Goal: Task Accomplishment & Management: Use online tool/utility

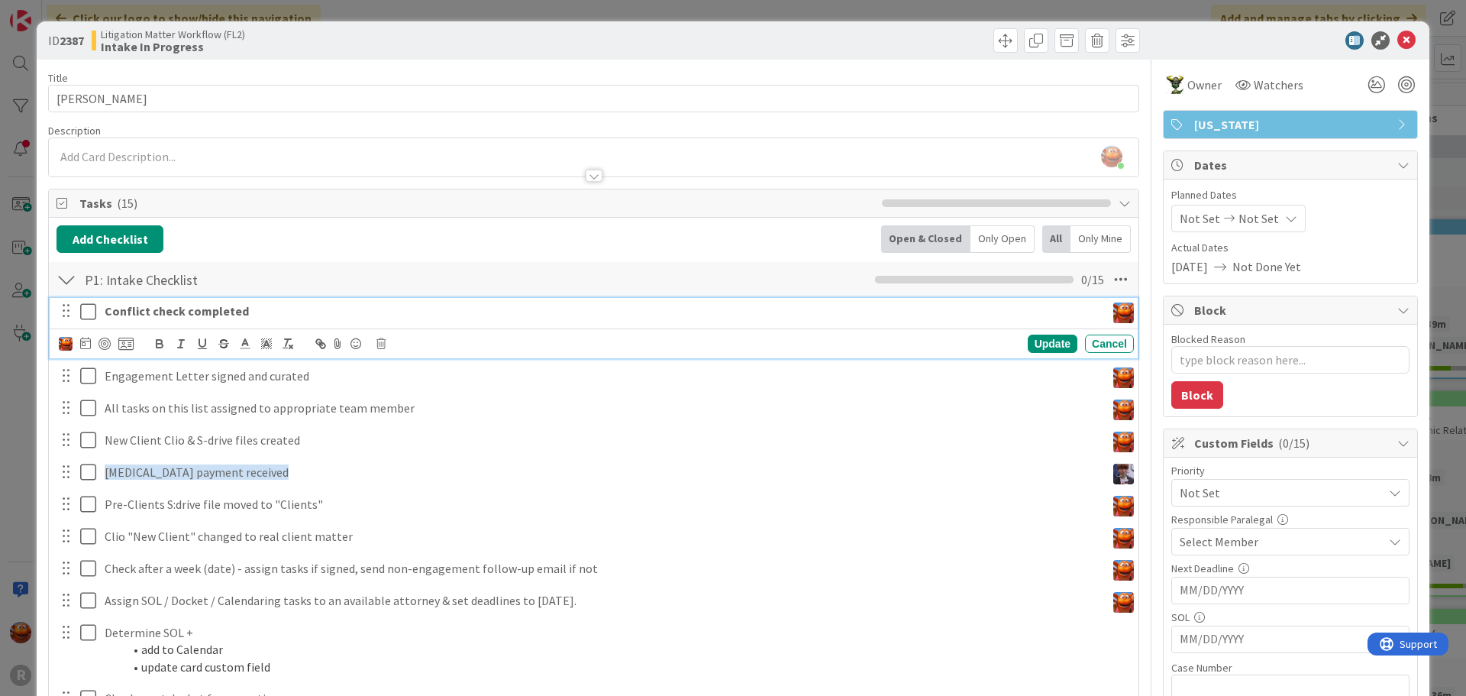
click at [163, 309] on strong "Conflict check completed" at bounding box center [177, 310] width 144 height 15
click at [104, 342] on div at bounding box center [105, 344] width 12 height 12
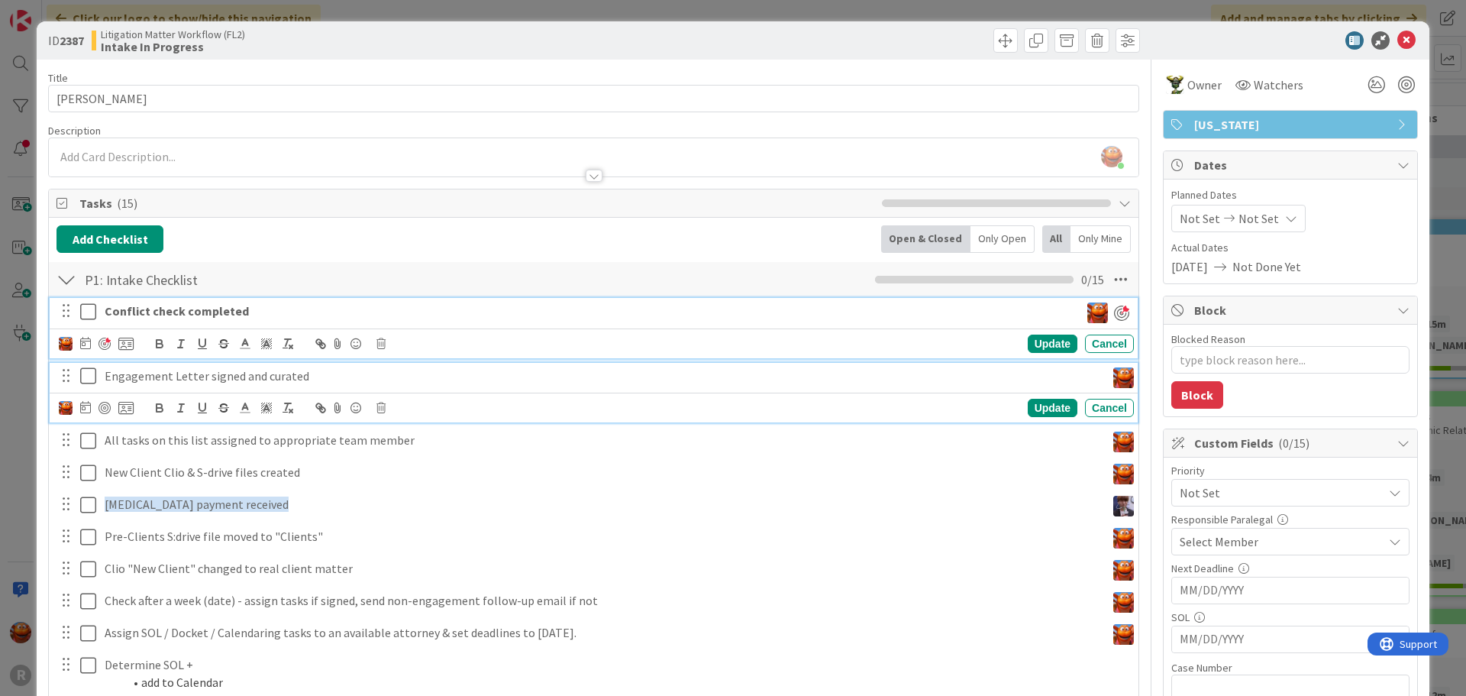
click at [165, 379] on p "Engagement Letter signed and curated" at bounding box center [602, 376] width 995 height 18
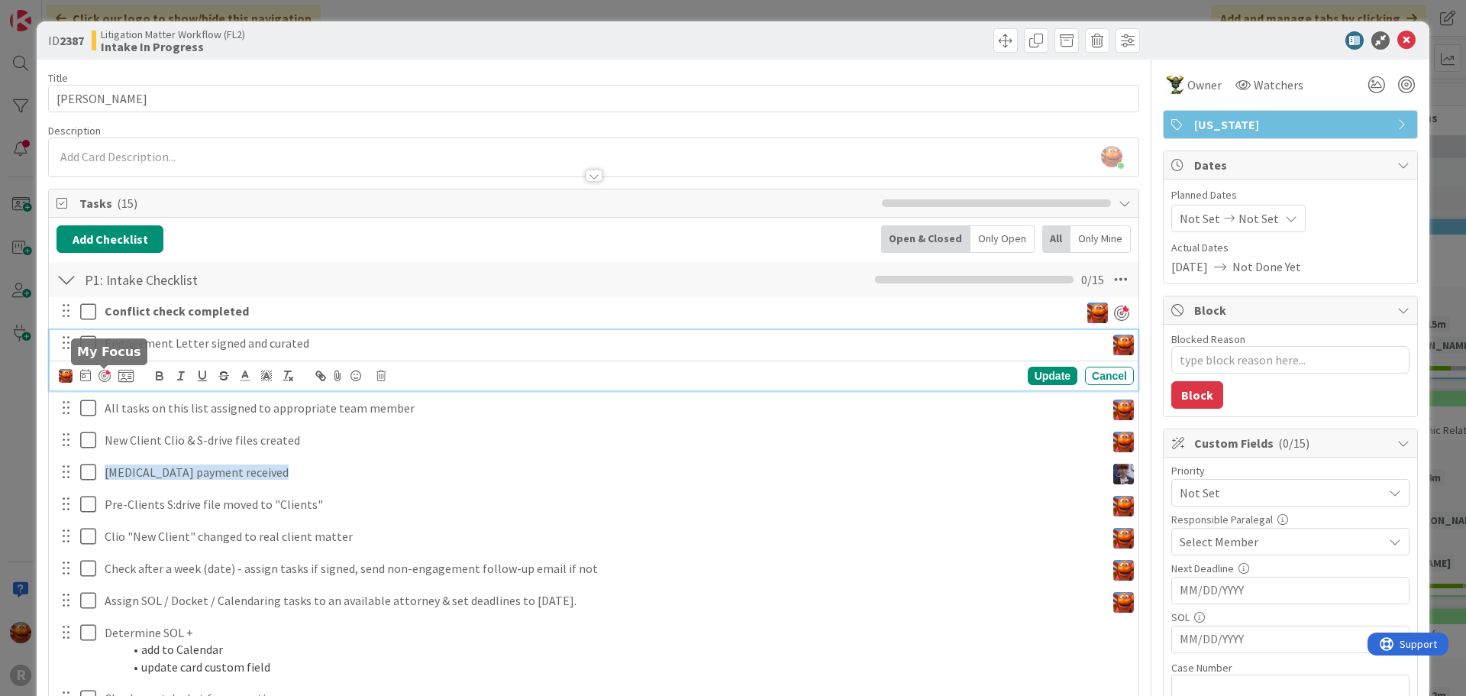
click at [102, 377] on div at bounding box center [105, 376] width 12 height 12
type textarea "x"
click at [86, 378] on icon at bounding box center [85, 375] width 11 height 12
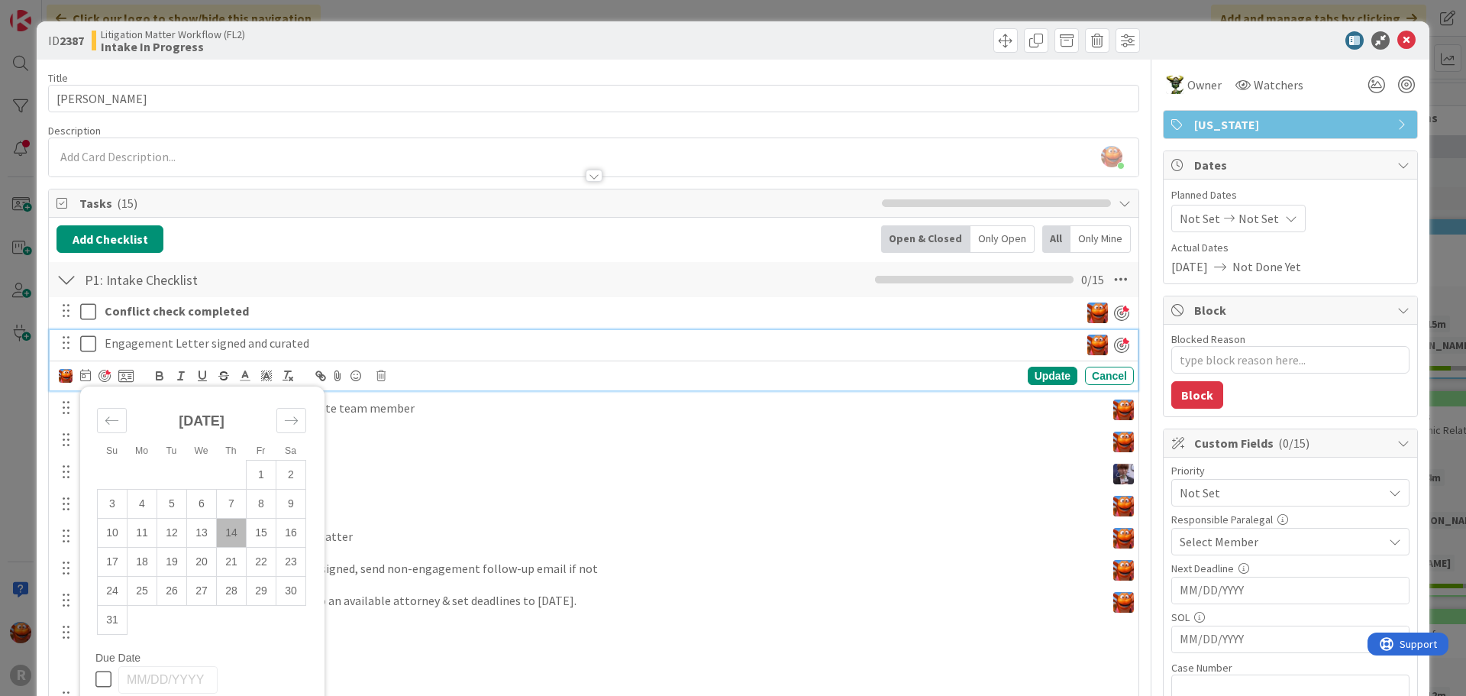
click at [241, 535] on td "14" at bounding box center [232, 532] width 30 height 29
type input "[DATE]"
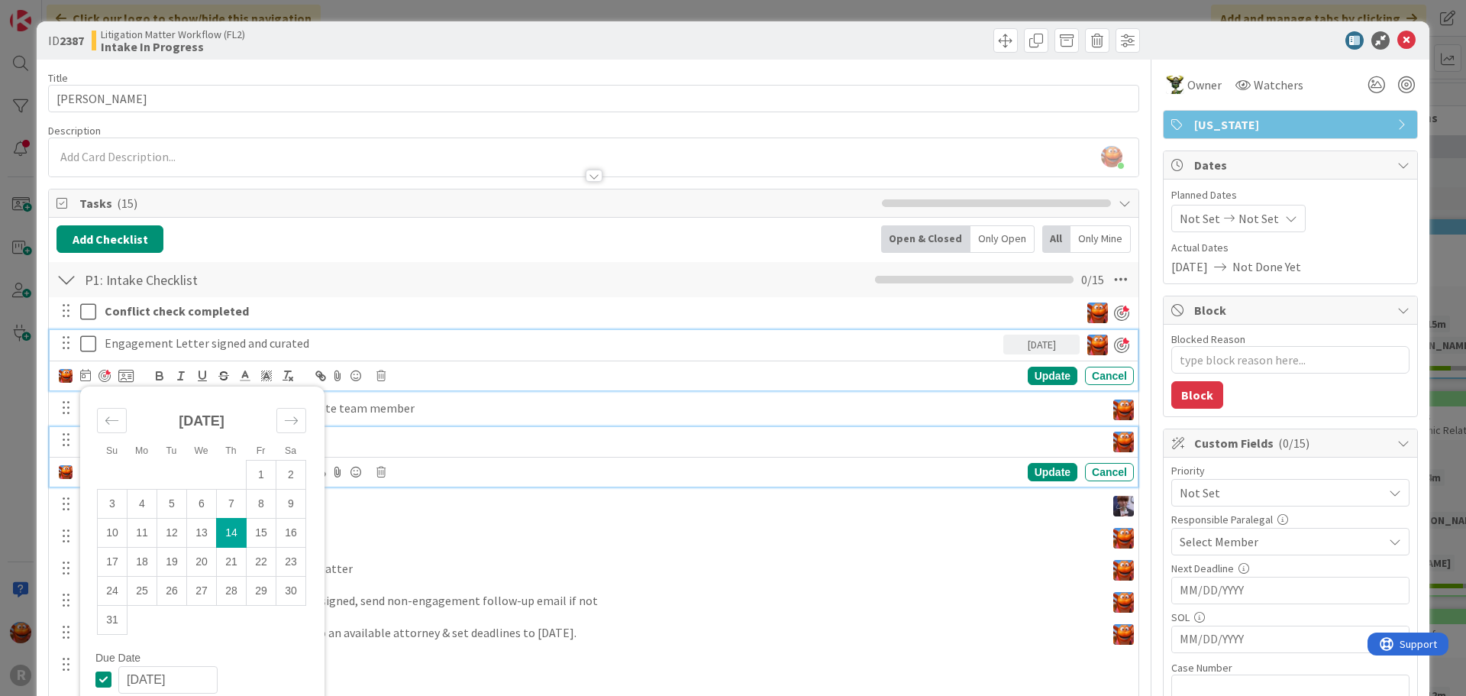
click at [392, 453] on div "New Client Clio & S-drive files created" at bounding box center [602, 440] width 1007 height 27
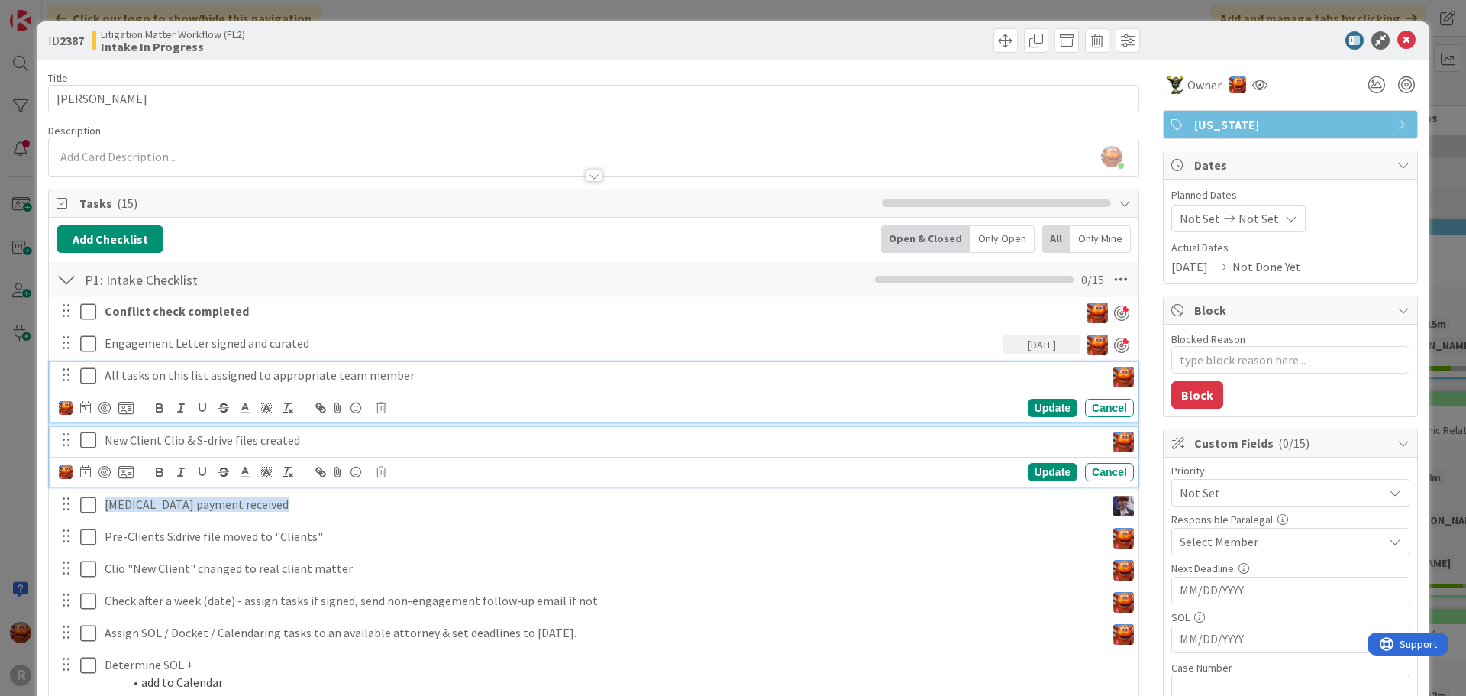
click at [254, 372] on p "All tasks on this list assigned to appropriate team member" at bounding box center [602, 376] width 995 height 18
click at [89, 437] on icon at bounding box center [91, 440] width 23 height 18
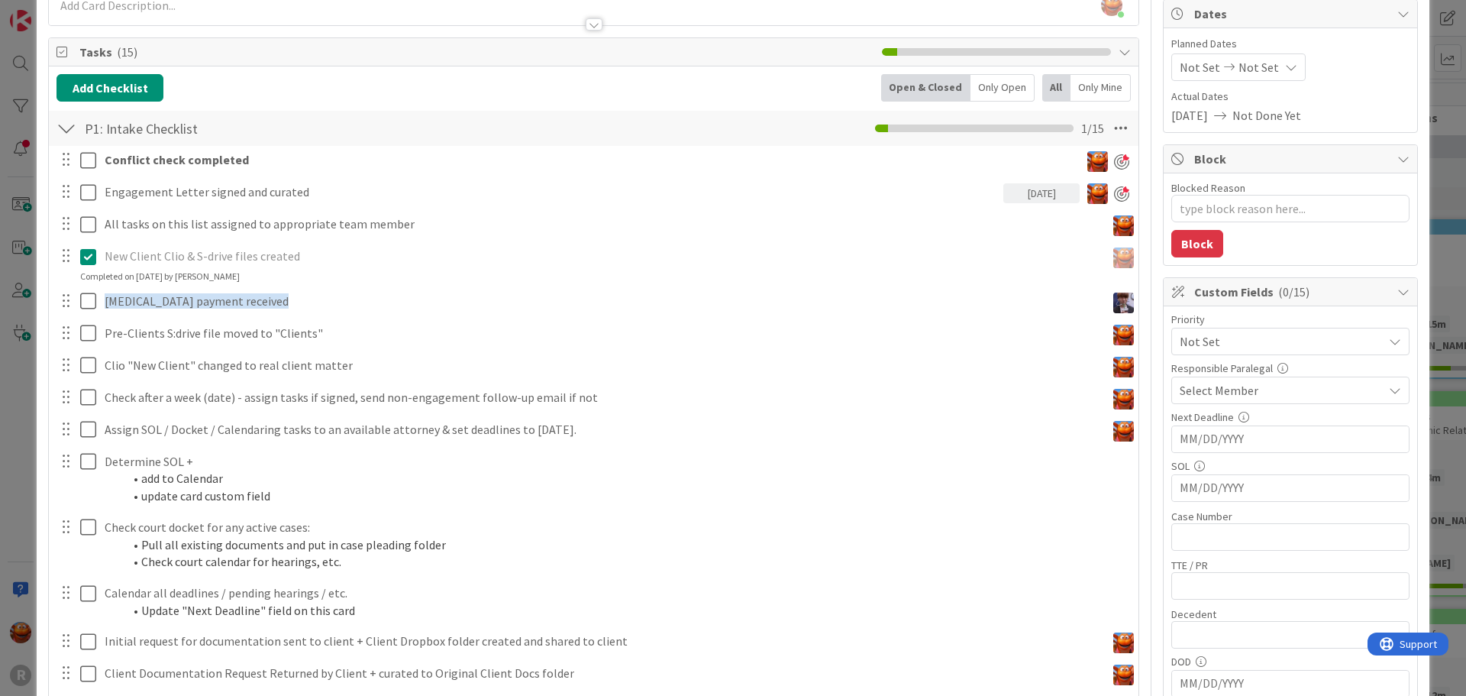
scroll to position [153, 0]
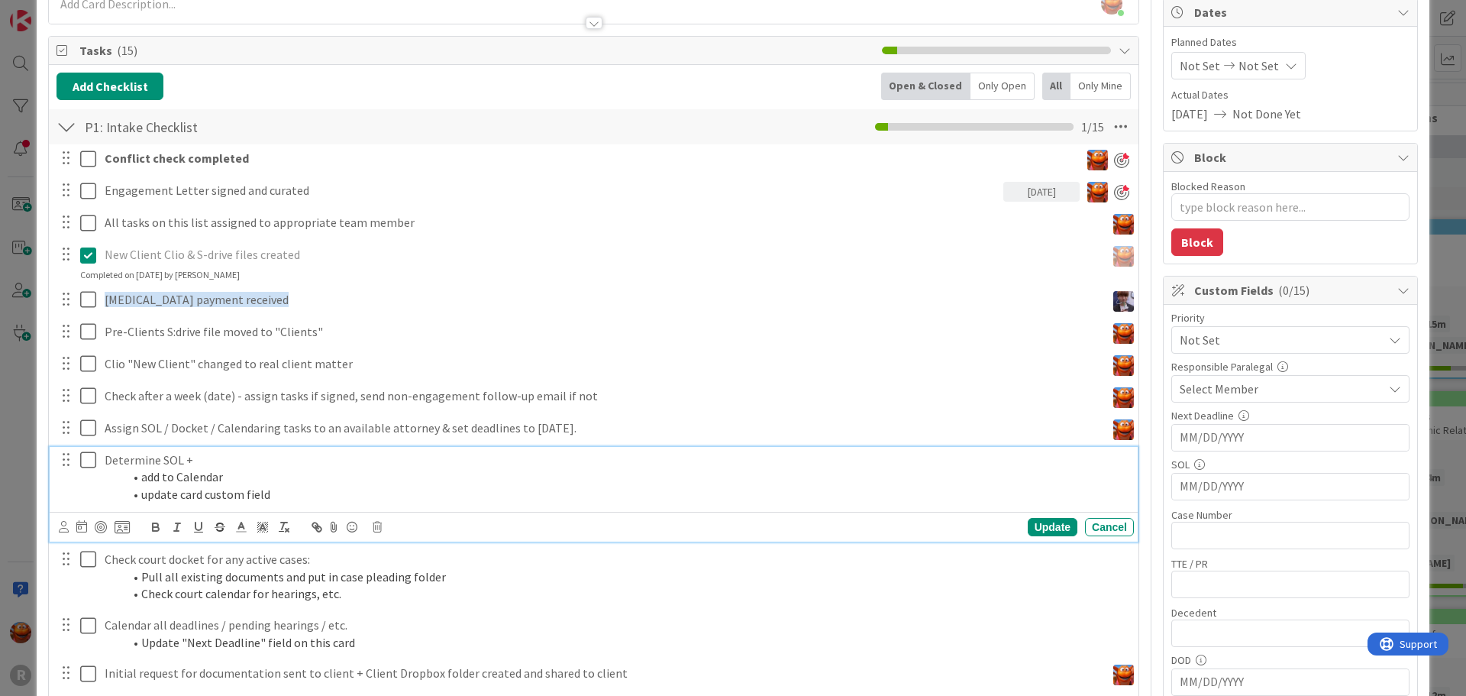
click at [196, 486] on li "update card custom field" at bounding box center [625, 495] width 1005 height 18
click at [66, 526] on icon at bounding box center [64, 526] width 10 height 11
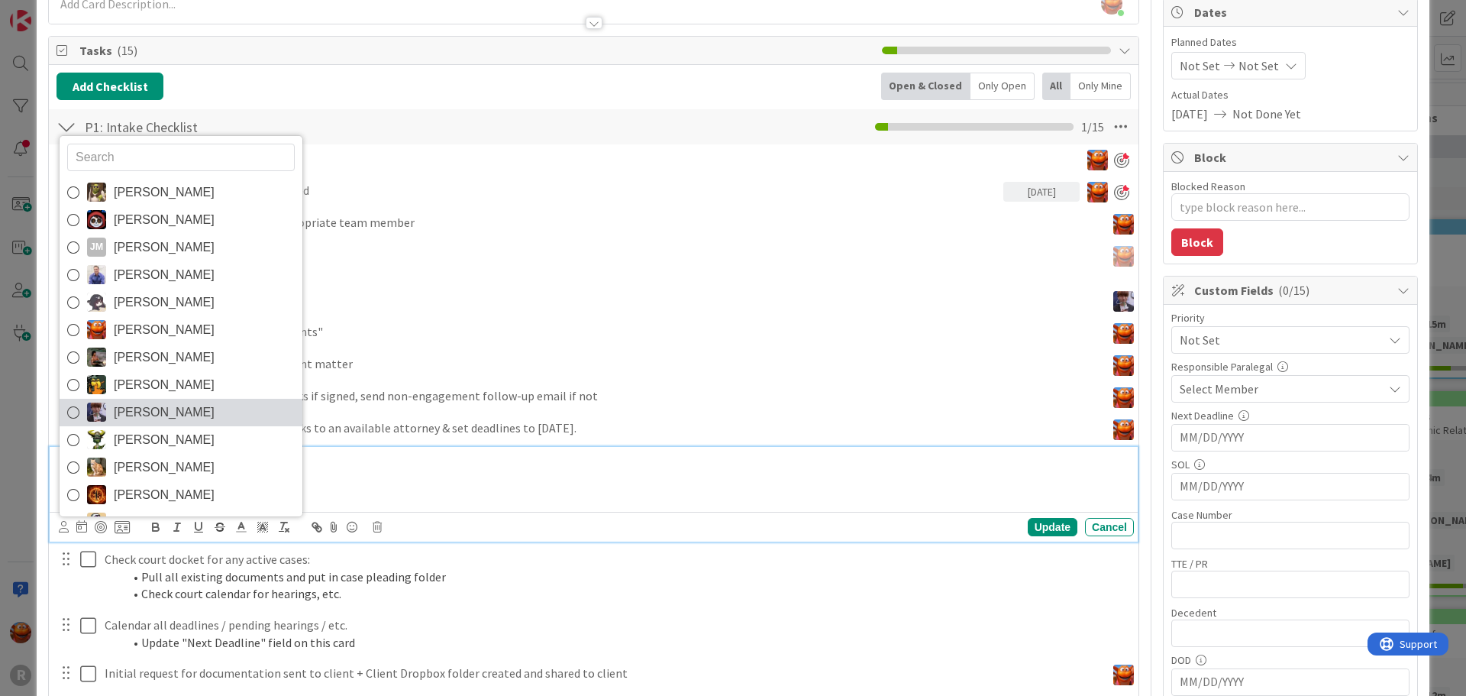
click at [172, 401] on span "[PERSON_NAME]" at bounding box center [164, 412] width 101 height 23
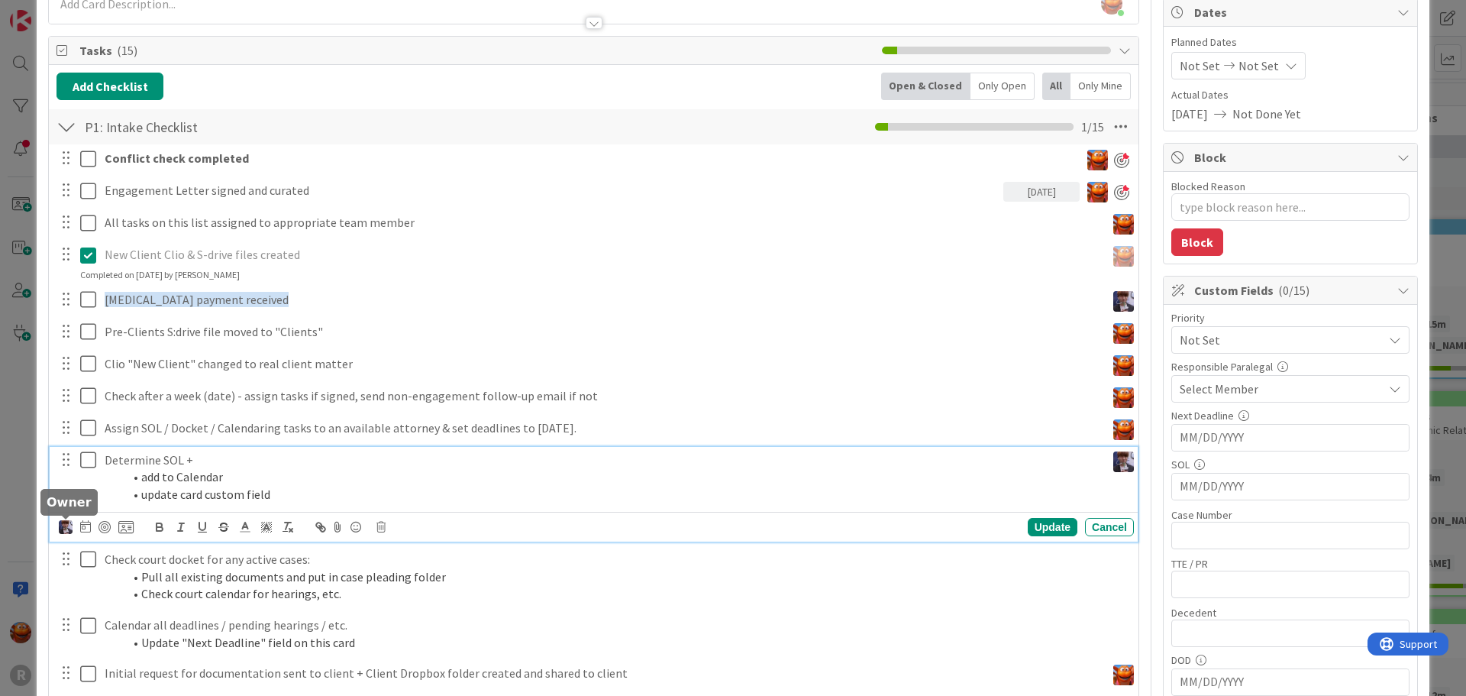
click at [63, 527] on img at bounding box center [66, 527] width 14 height 14
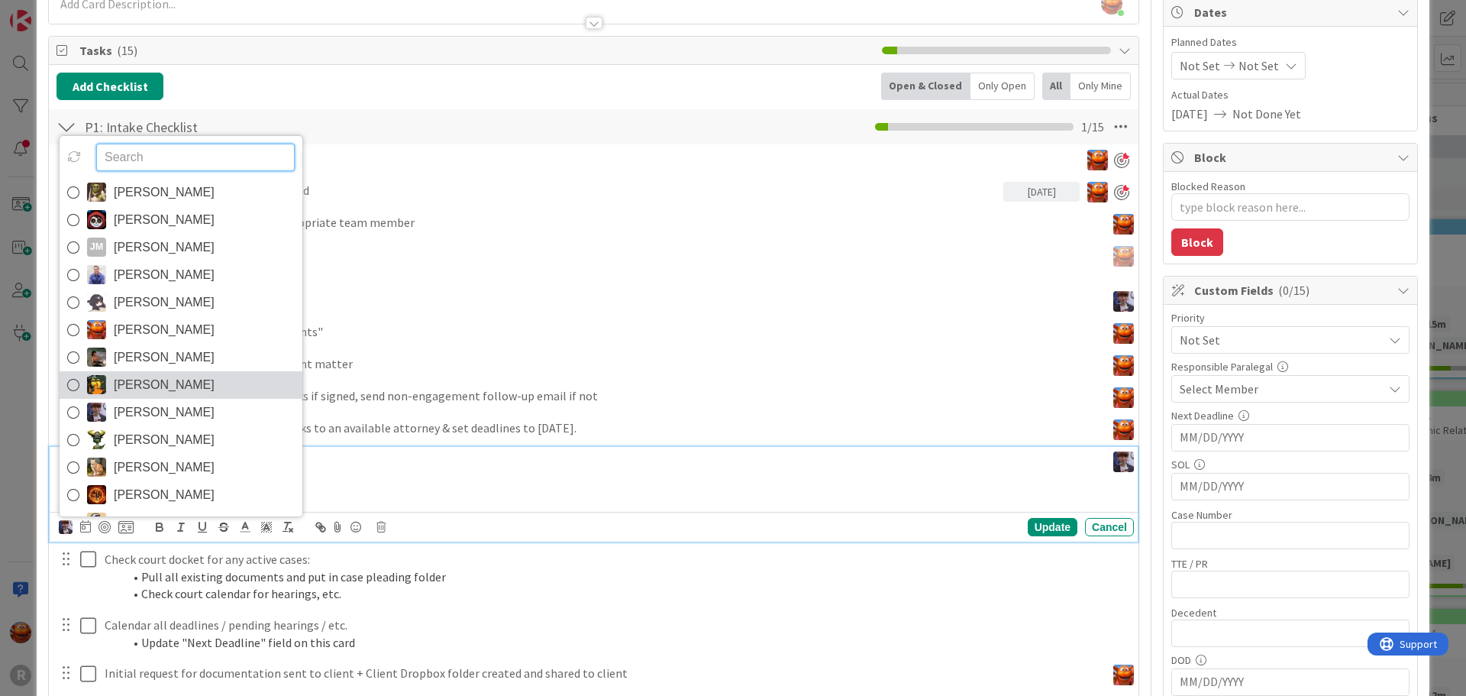
click at [144, 380] on span "[PERSON_NAME]" at bounding box center [164, 384] width 101 height 23
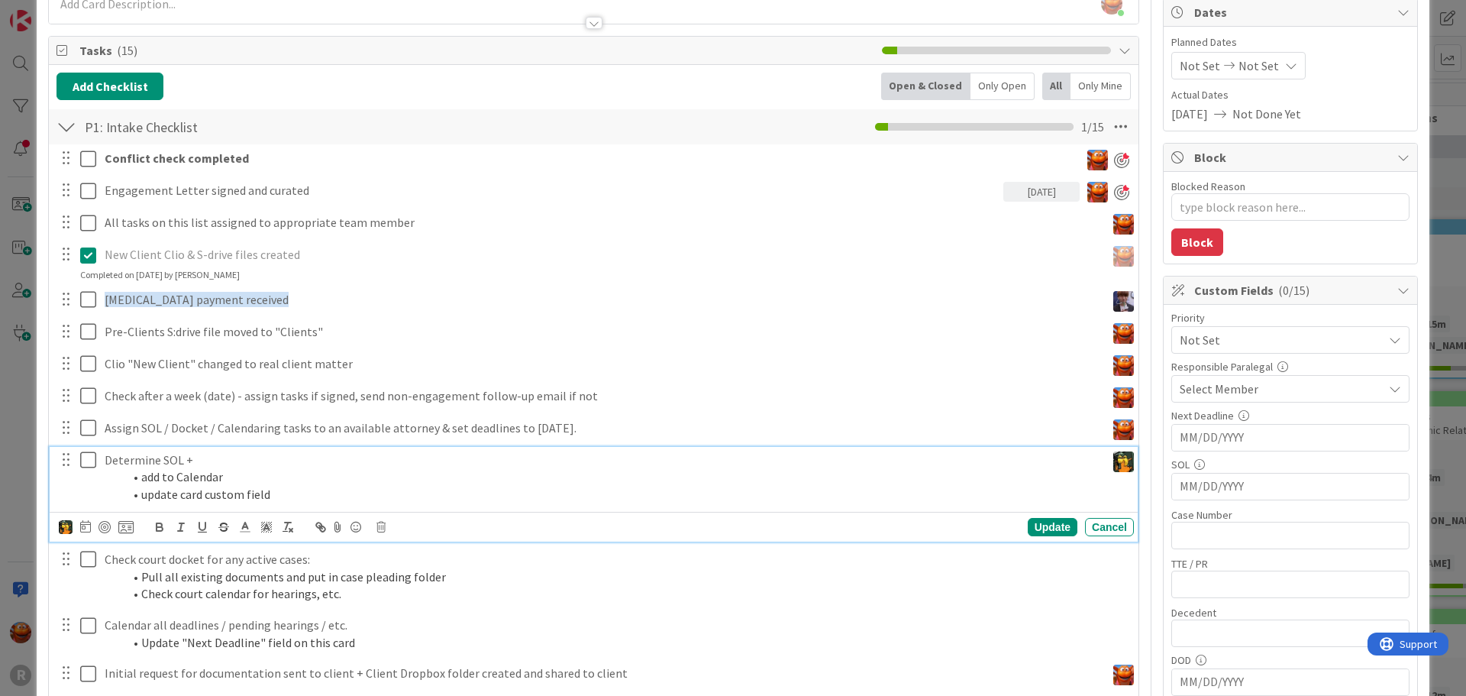
type textarea "x"
click at [85, 532] on div at bounding box center [85, 527] width 11 height 18
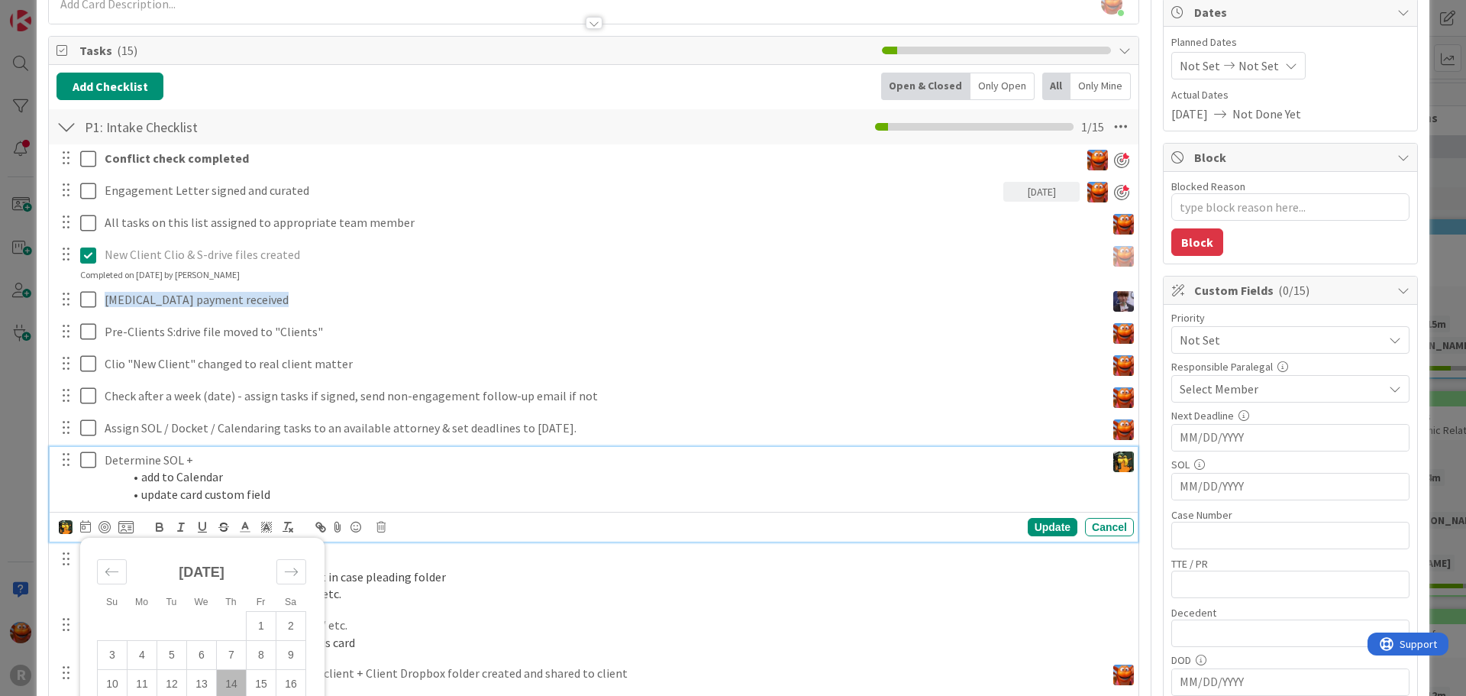
click at [225, 684] on td "14" at bounding box center [232, 683] width 30 height 29
type input "[DATE]"
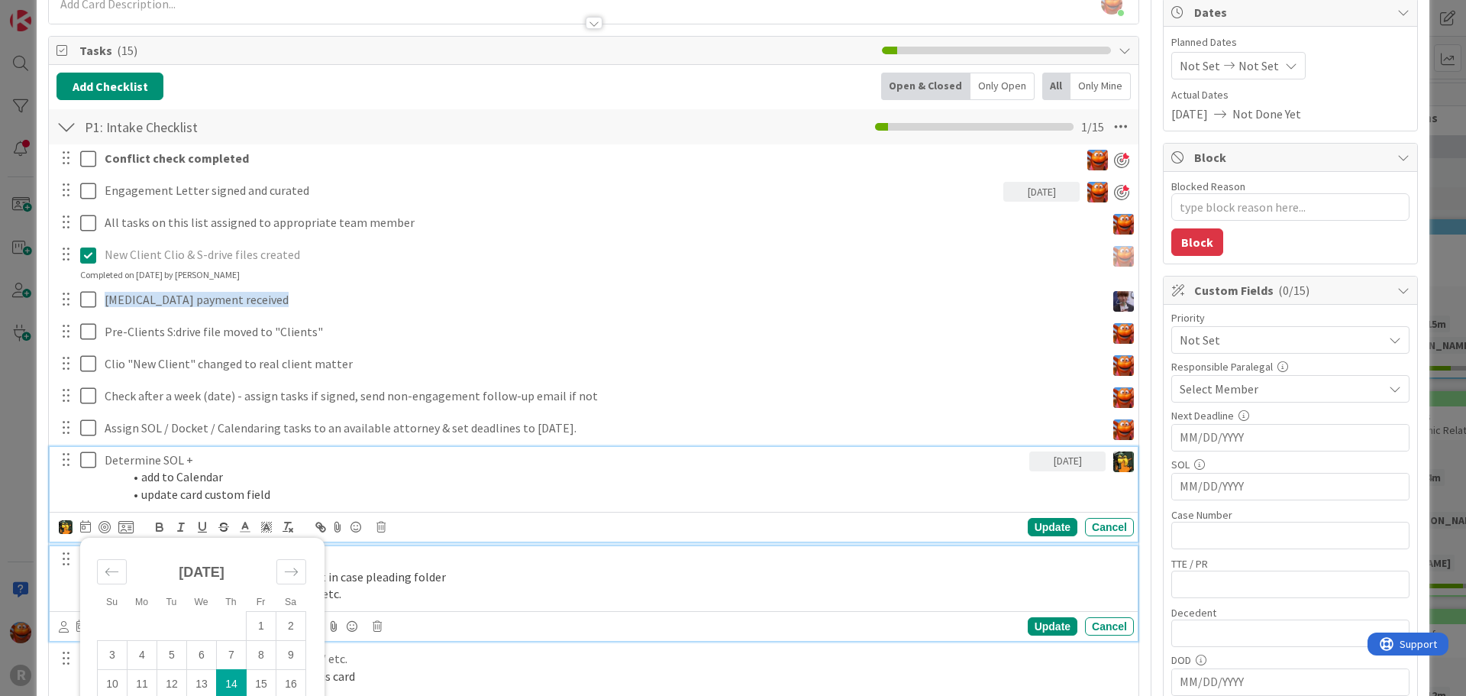
click at [425, 604] on div "Check court docket for any active cases: Pull all existing documents and put in…" at bounding box center [617, 576] width 1036 height 61
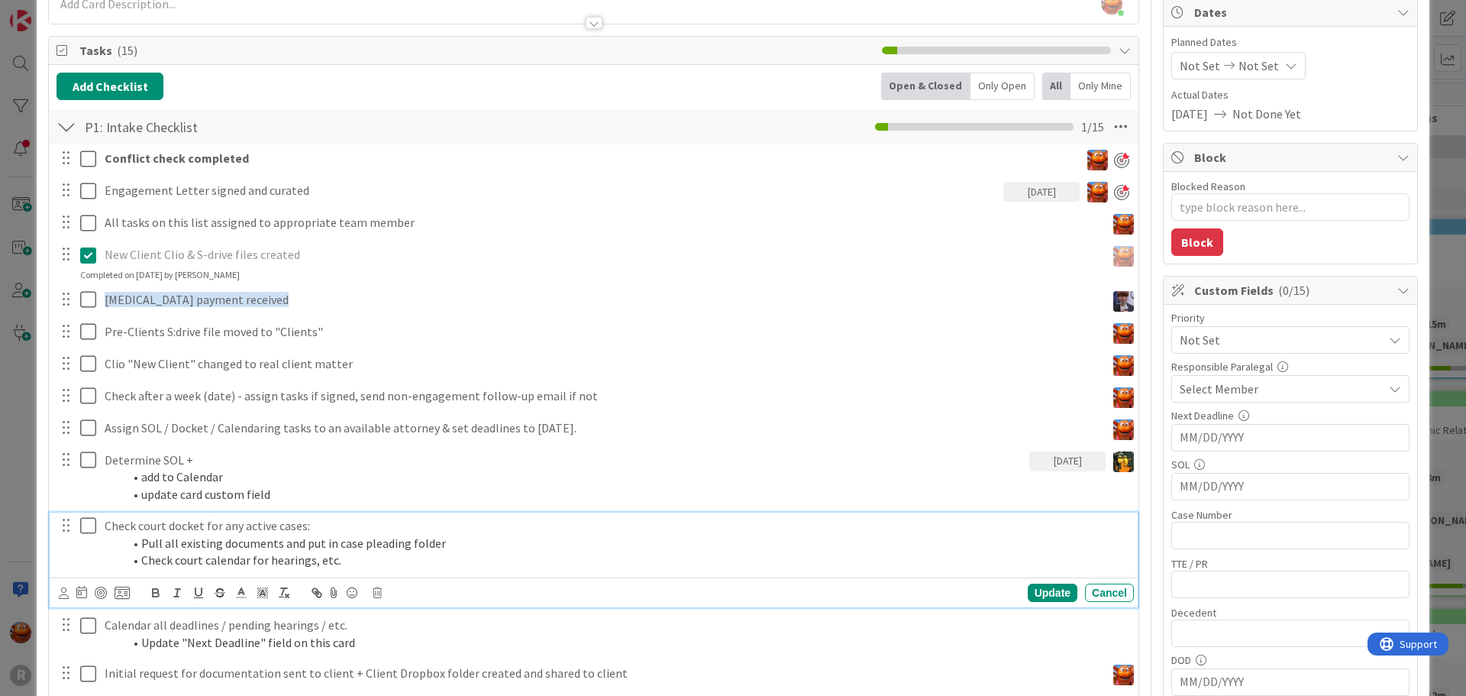
scroll to position [119, 0]
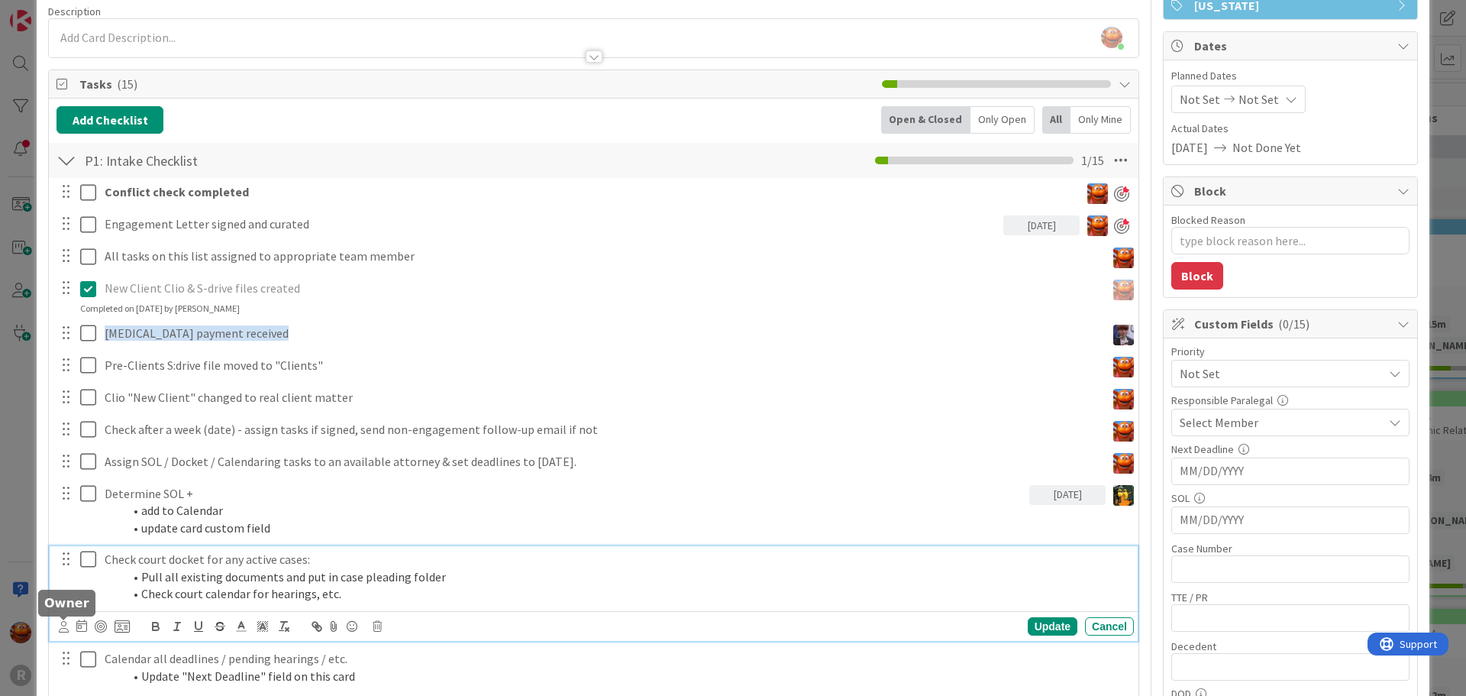
click at [63, 625] on icon at bounding box center [64, 626] width 10 height 11
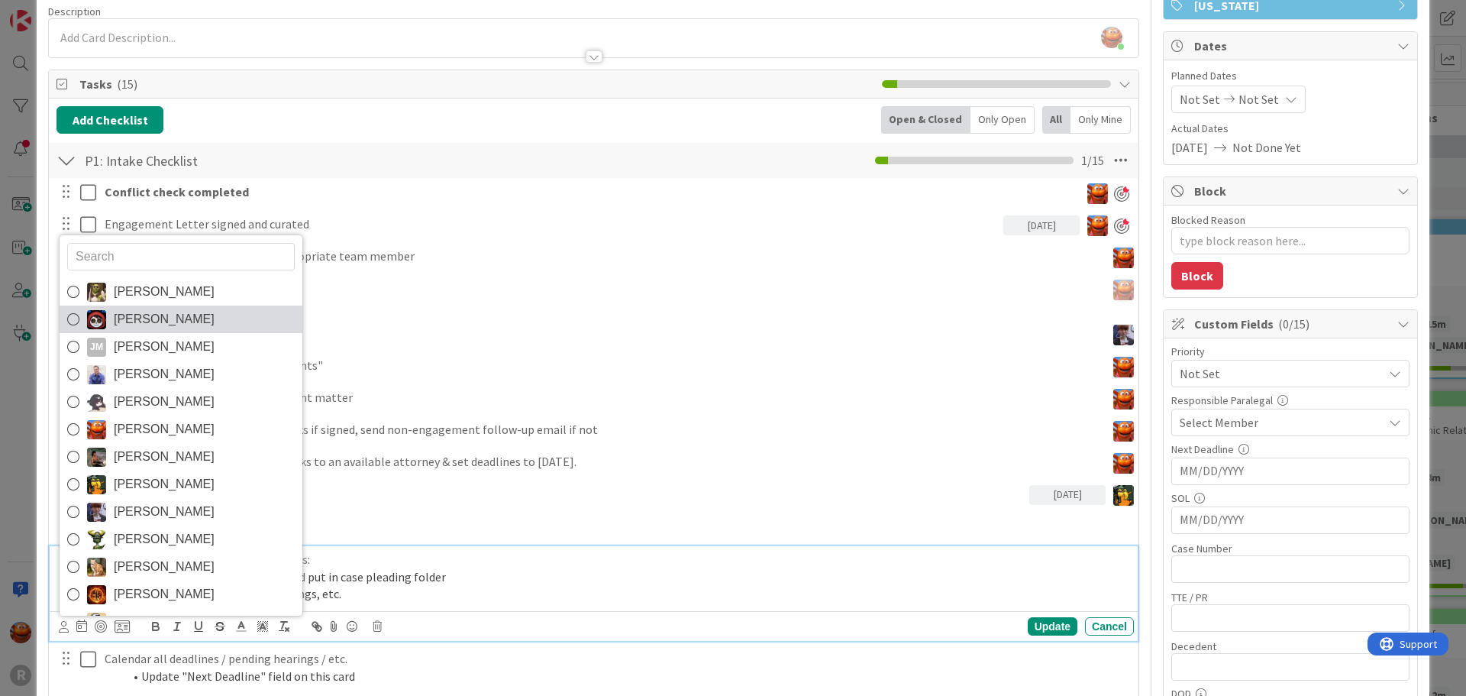
click at [166, 327] on span "[PERSON_NAME]" at bounding box center [164, 319] width 101 height 23
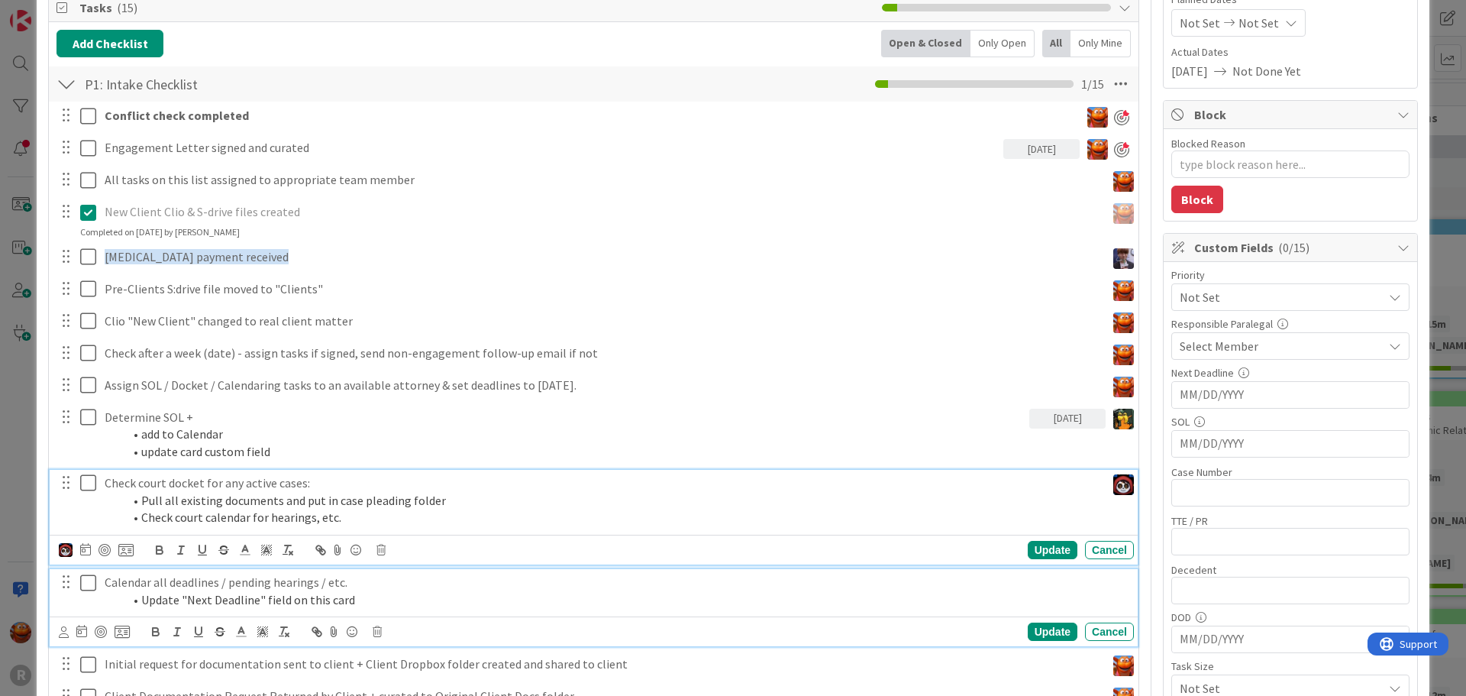
click at [173, 593] on li "Update "Next Deadline" field on this card" at bounding box center [625, 600] width 1005 height 18
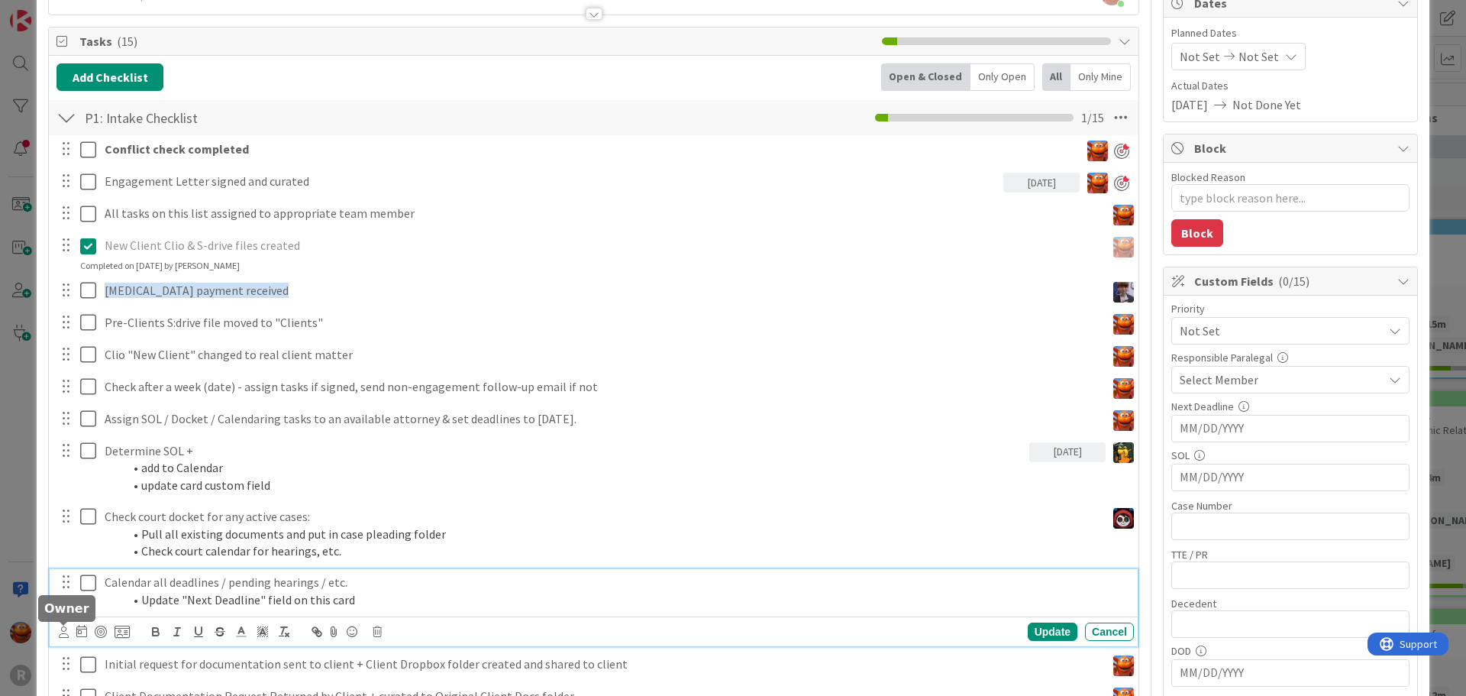
click at [63, 633] on icon at bounding box center [64, 631] width 10 height 11
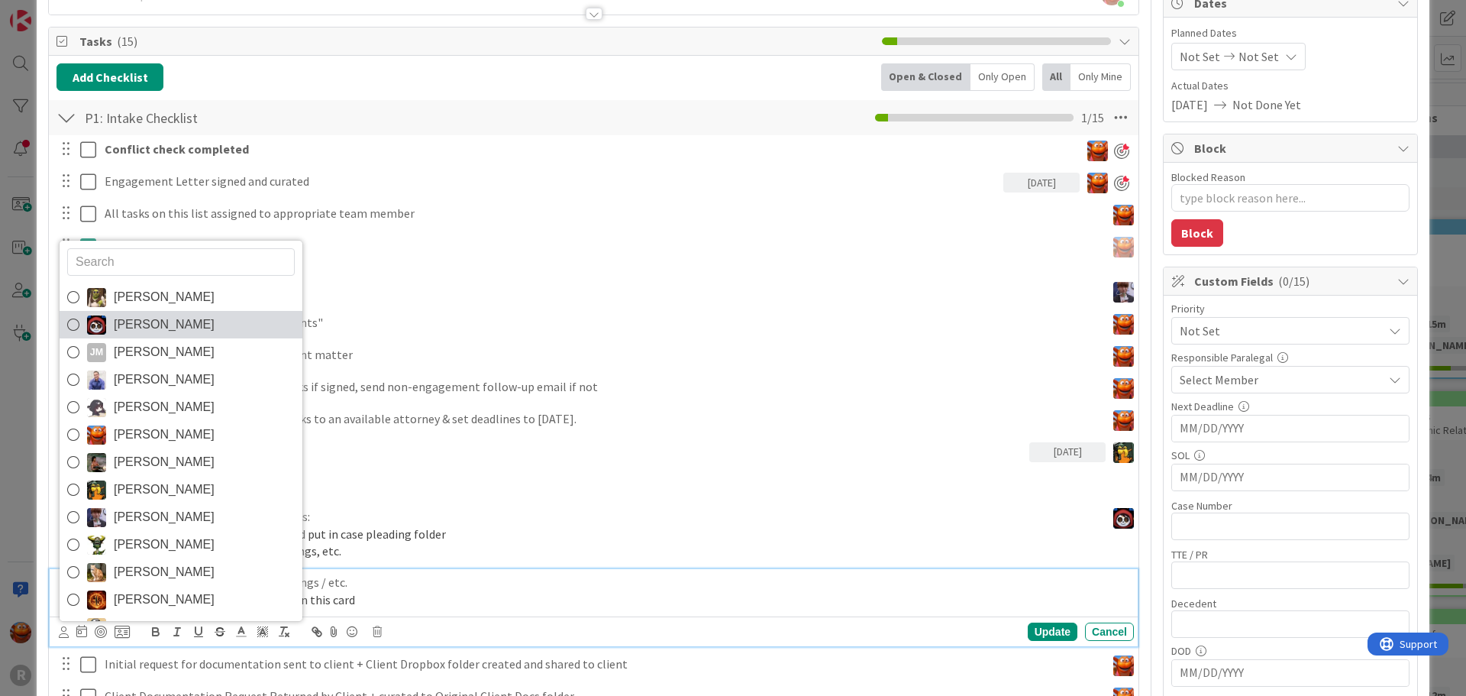
click at [154, 328] on span "[PERSON_NAME]" at bounding box center [164, 324] width 101 height 23
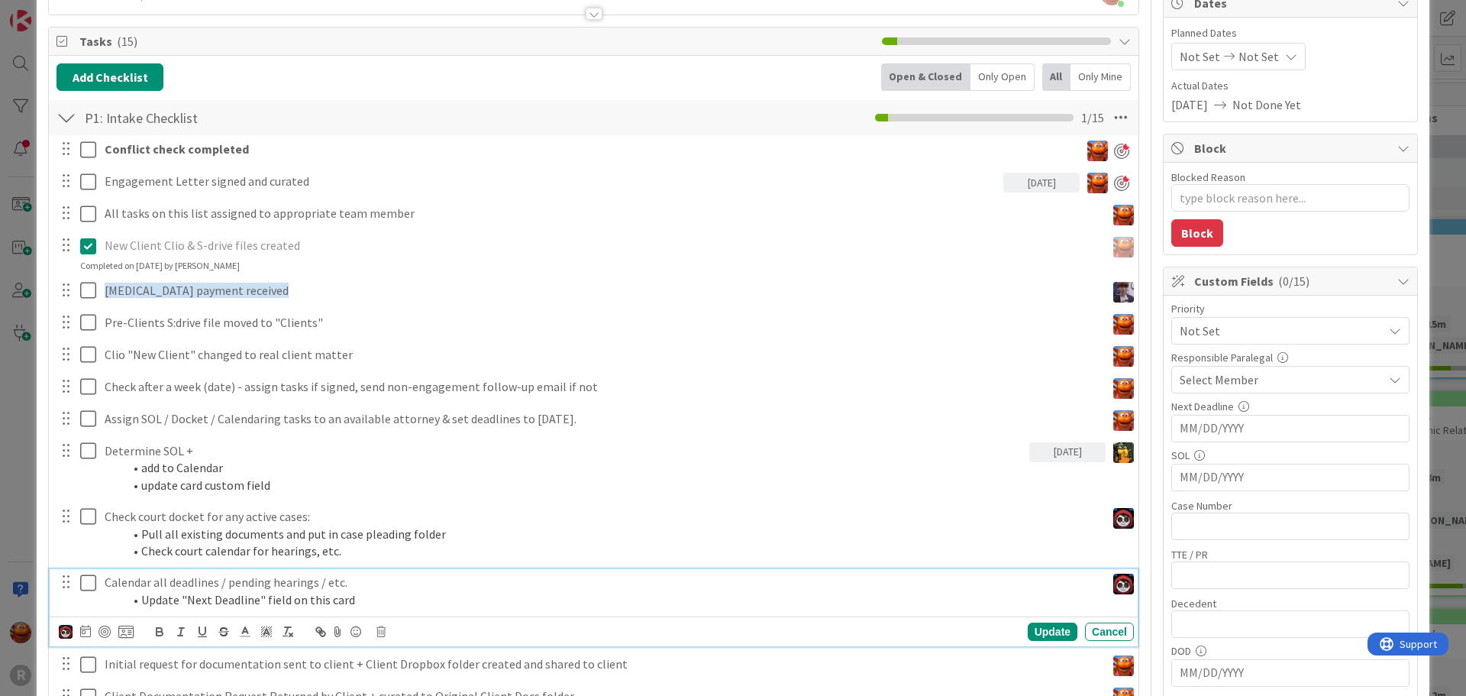
type textarea "x"
click at [89, 631] on icon at bounding box center [85, 631] width 11 height 12
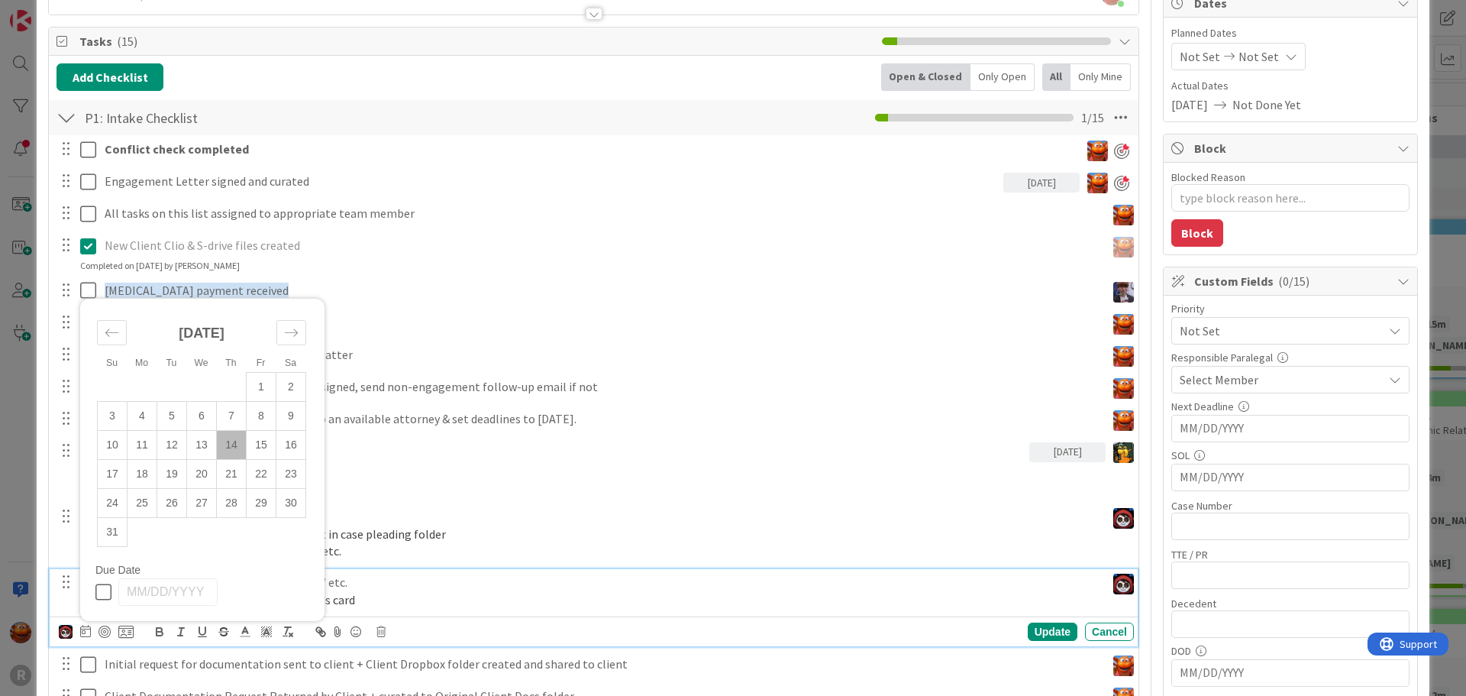
click at [230, 446] on td "14" at bounding box center [232, 445] width 30 height 29
type input "[DATE]"
type textarea "x"
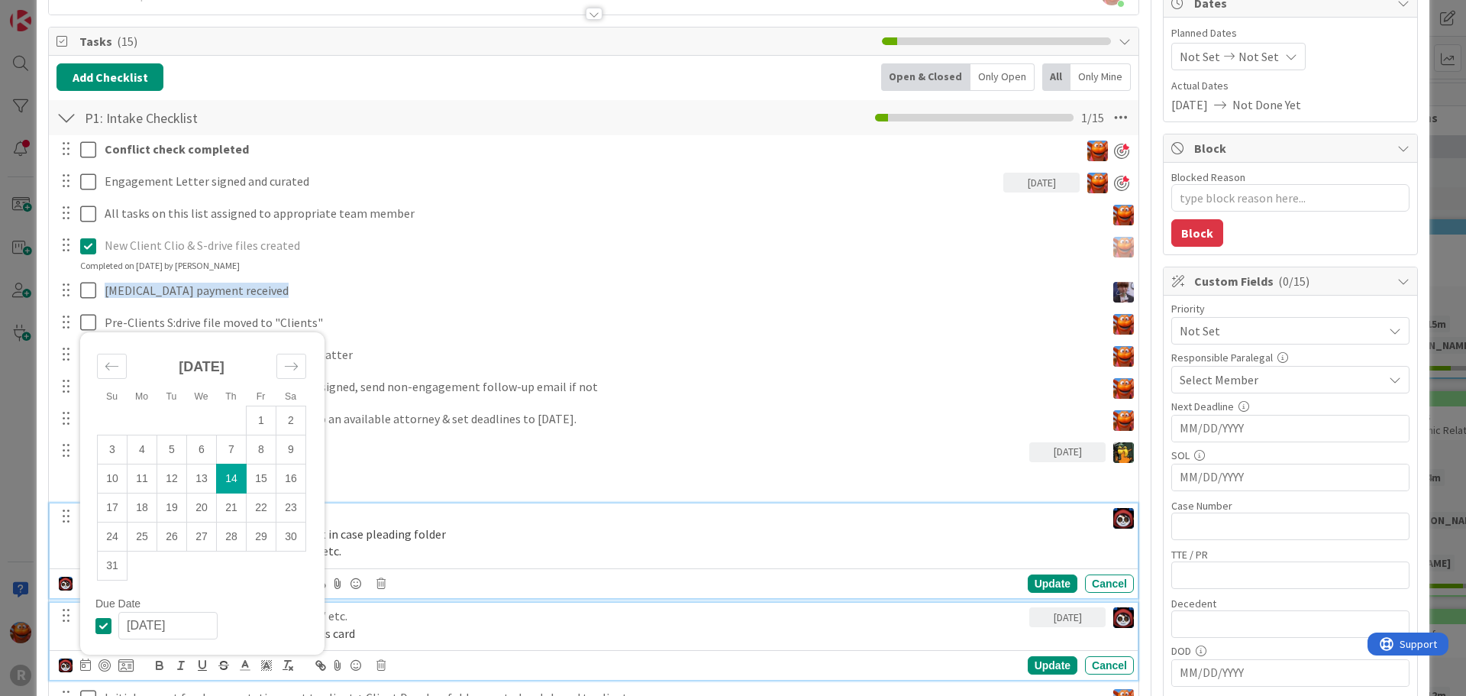
click at [340, 523] on p "Check court docket for any active cases:" at bounding box center [602, 517] width 995 height 18
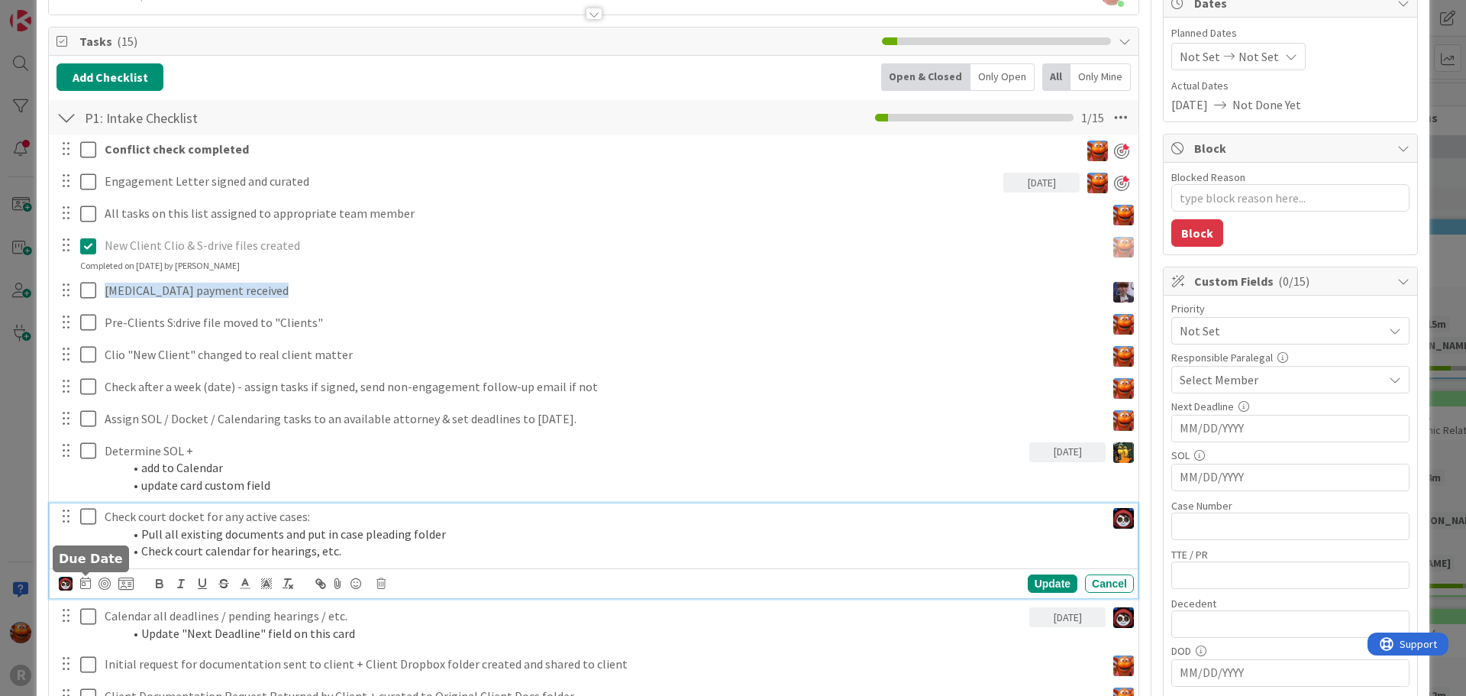
click at [87, 584] on icon at bounding box center [85, 583] width 11 height 12
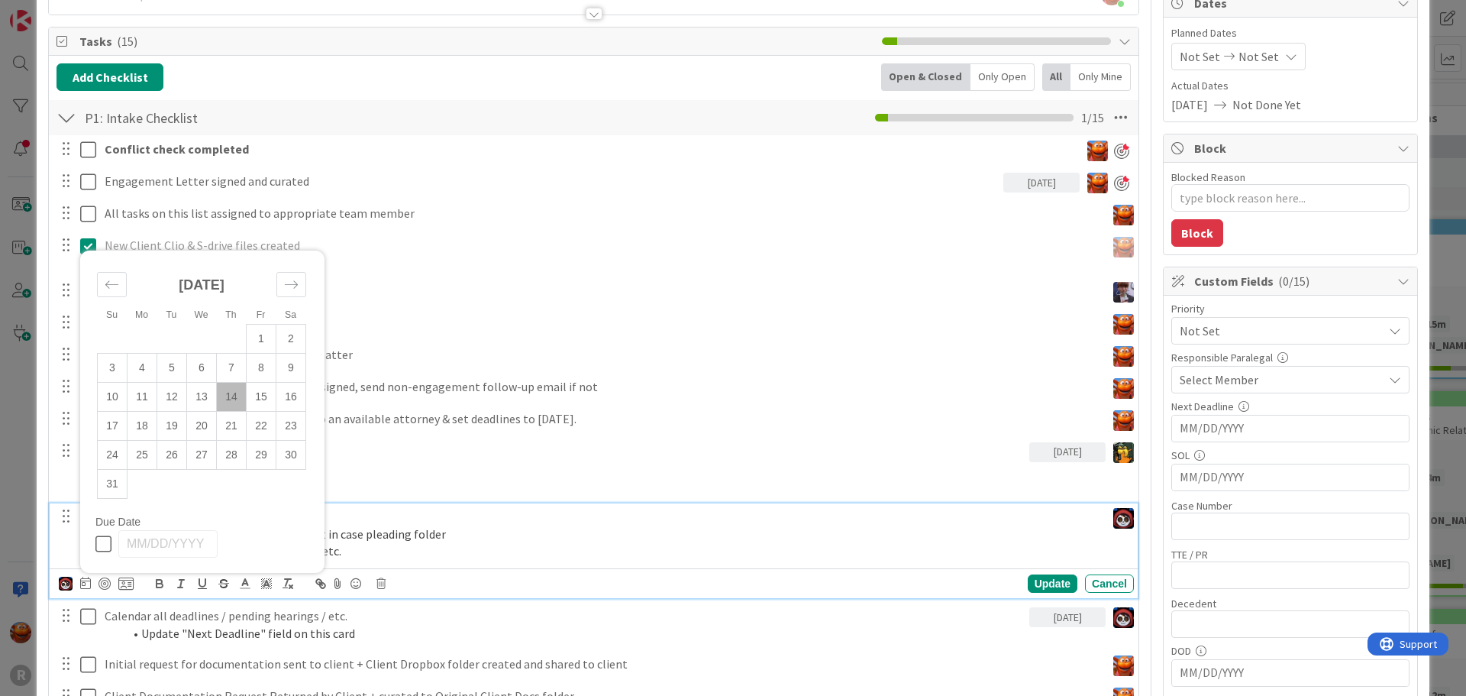
scroll to position [238, 0]
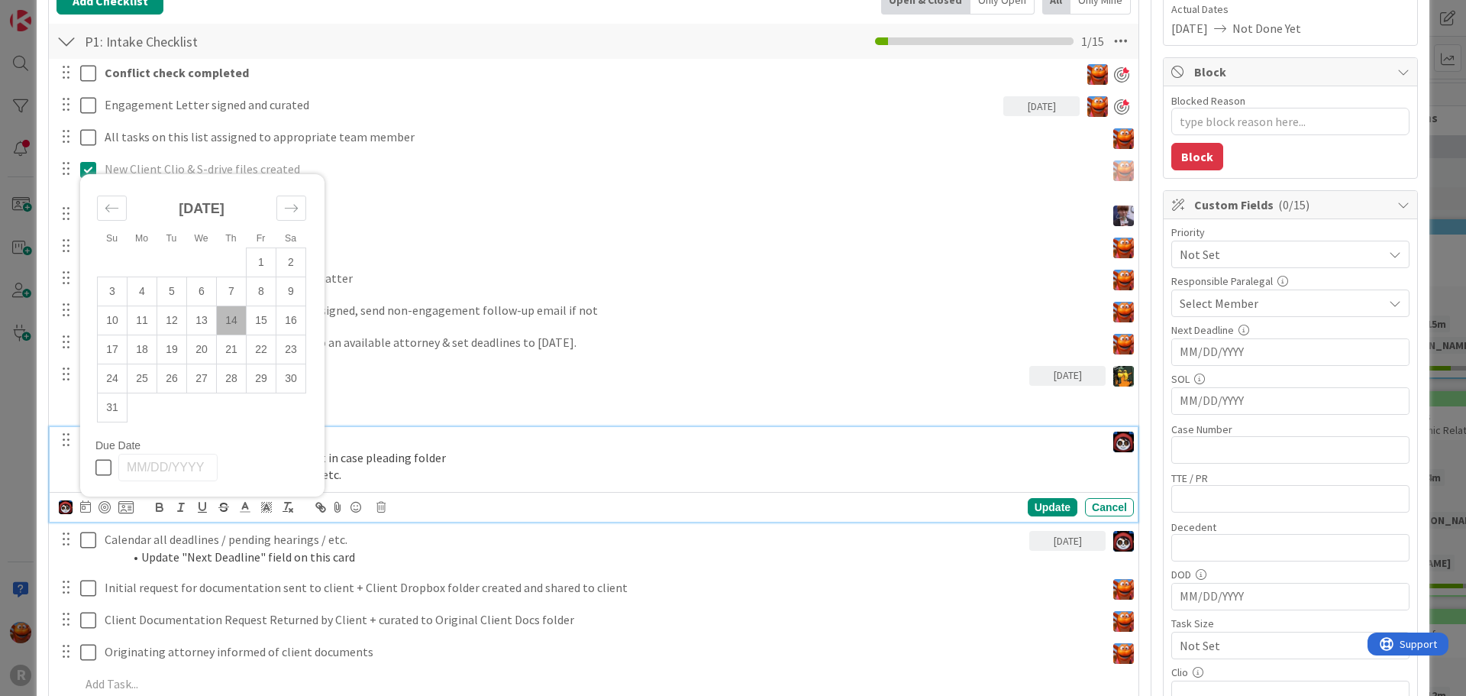
click at [237, 322] on td "14" at bounding box center [232, 320] width 30 height 29
type input "[DATE]"
type textarea "x"
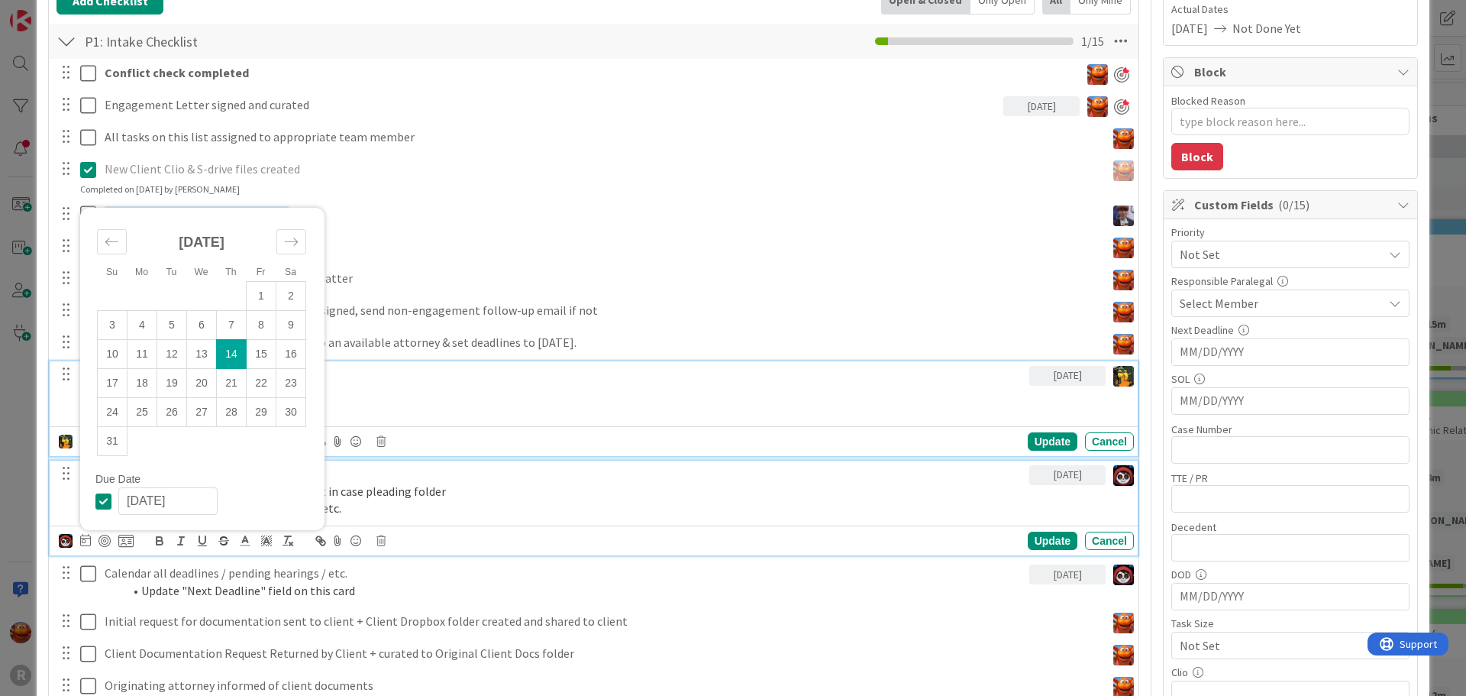
click at [435, 412] on div "Determine SOL + add to Calendar update card custom field [DATE] [PERSON_NAME] […" at bounding box center [594, 408] width 1088 height 95
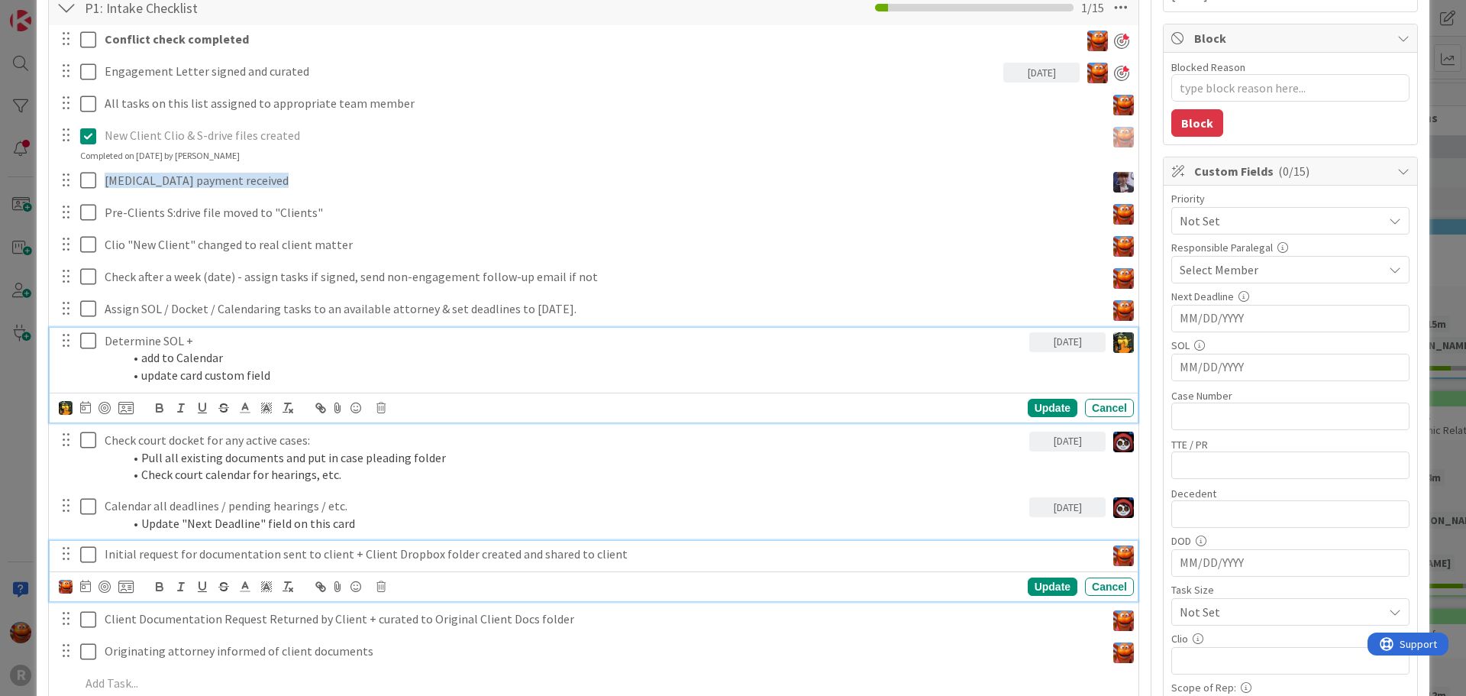
click at [212, 559] on p "Initial request for documentation sent to client + Client Dropbox folder create…" at bounding box center [602, 554] width 995 height 18
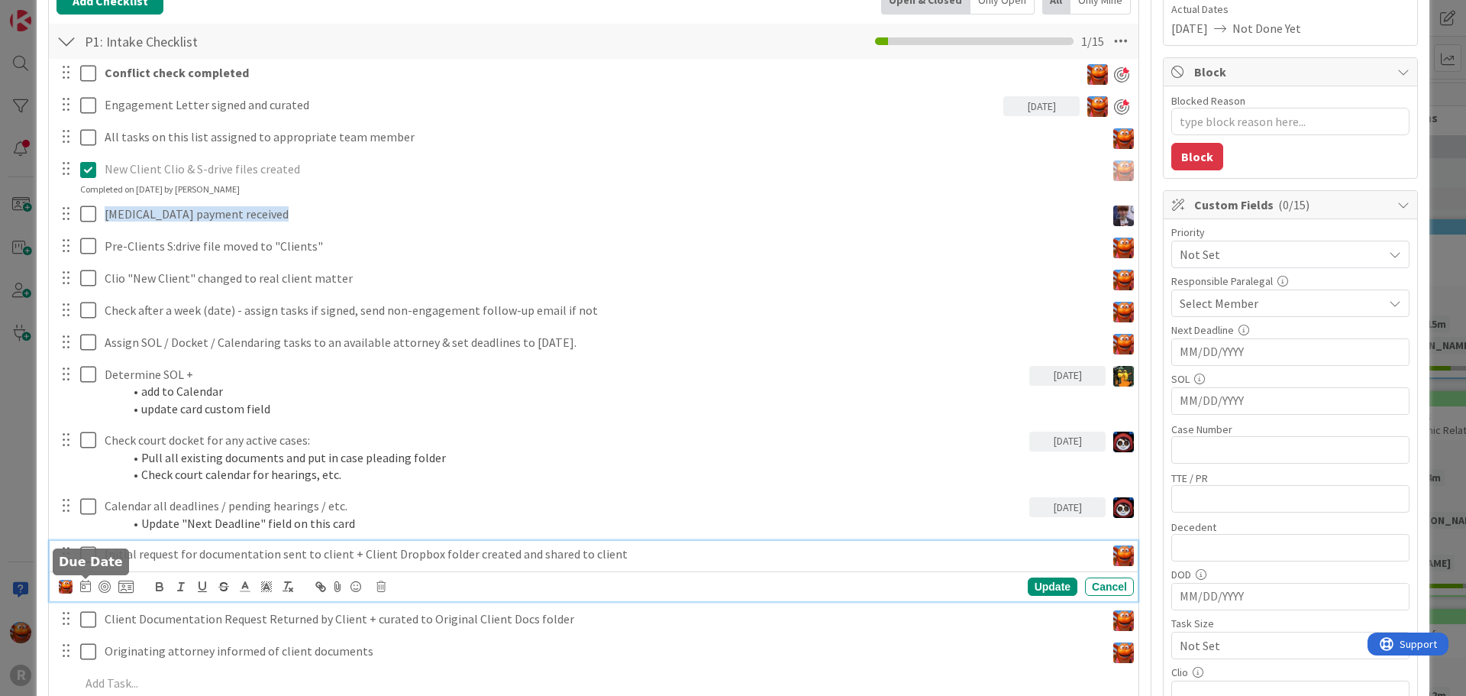
click at [81, 590] on icon at bounding box center [85, 586] width 11 height 12
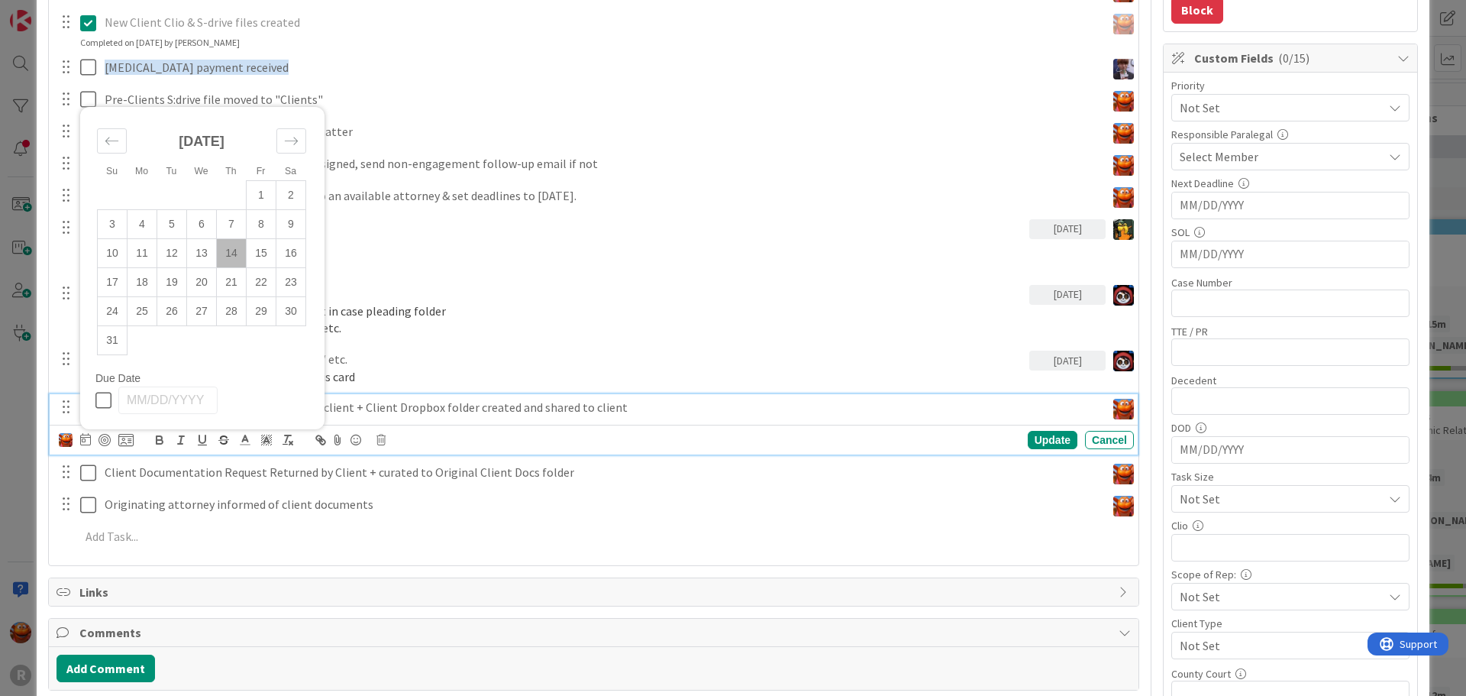
scroll to position [391, 0]
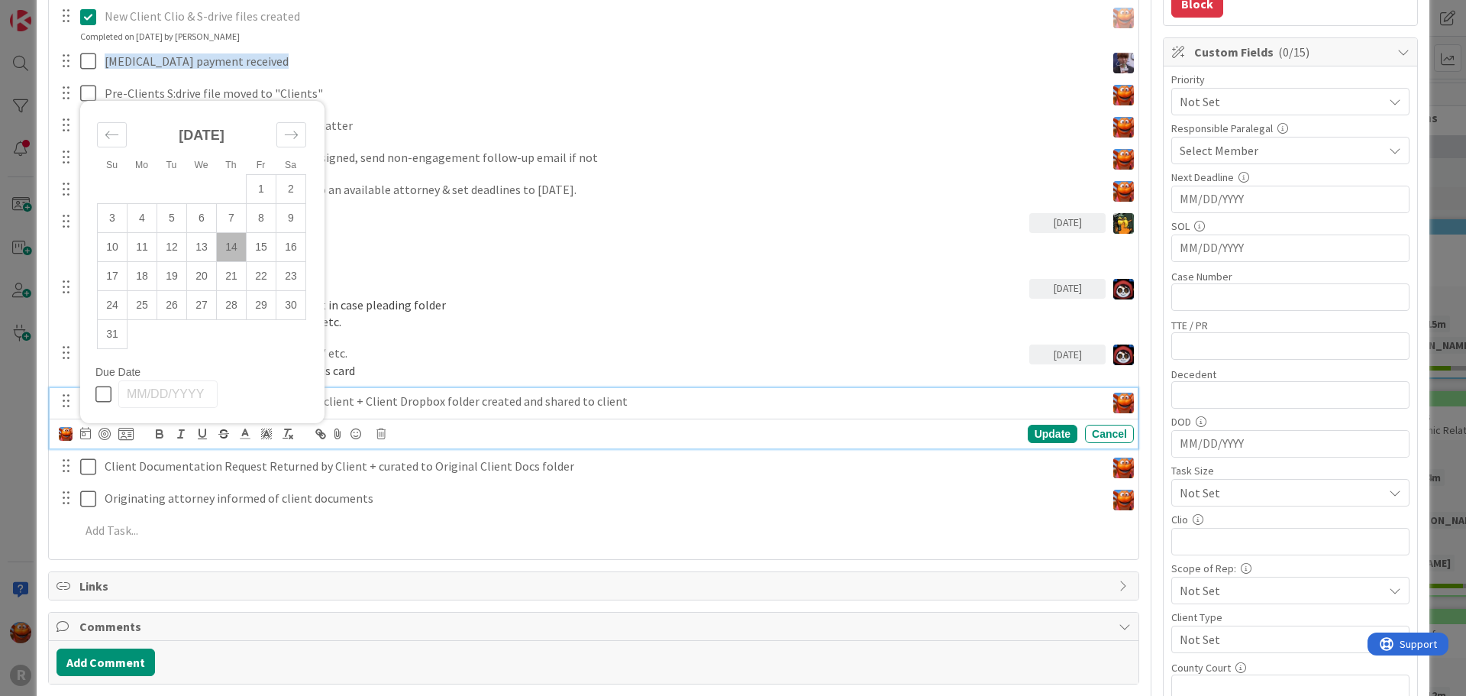
click at [234, 239] on td "14" at bounding box center [232, 247] width 30 height 29
type input "[DATE]"
click at [108, 432] on div at bounding box center [105, 434] width 12 height 12
type textarea "x"
click at [17, 396] on div "ID 2387 Litigation Matter Workflow (FL2) Intake In Progress Title 15 / 128 [PER…" at bounding box center [733, 348] width 1466 height 696
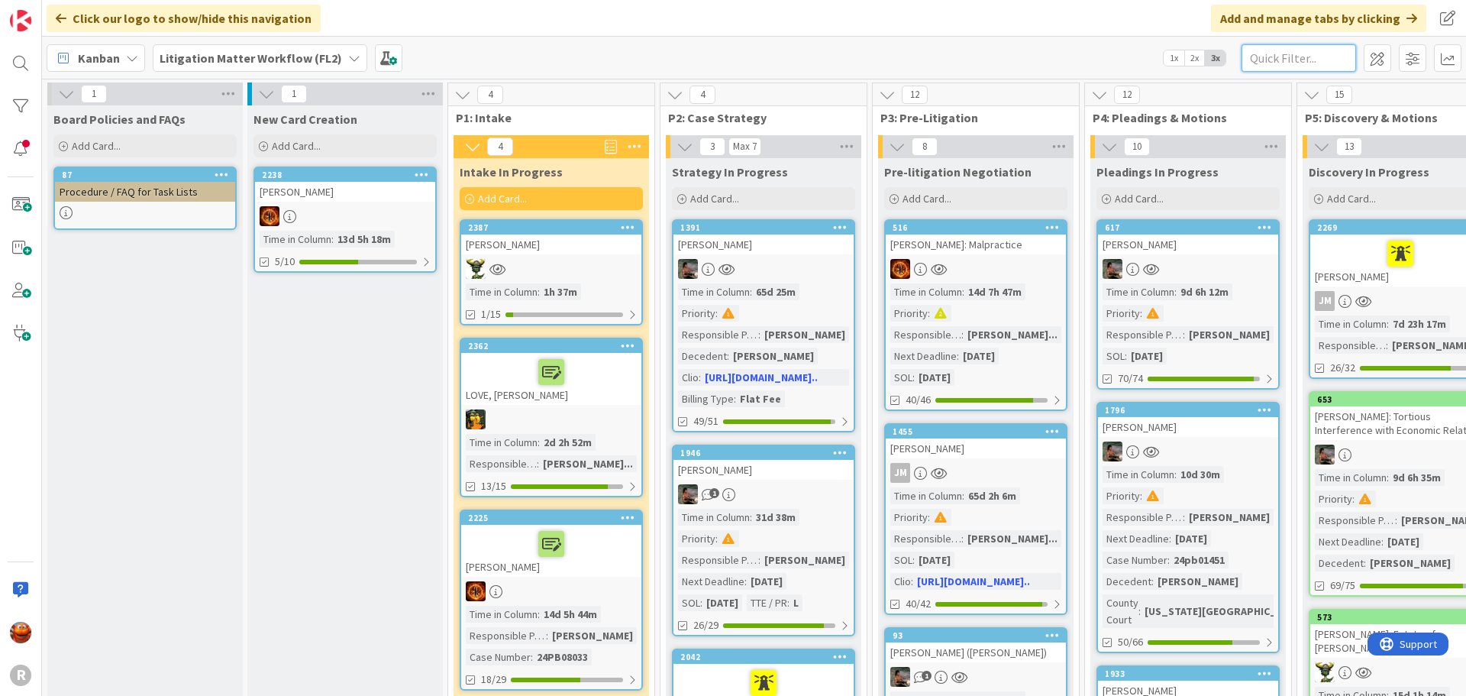
click at [1290, 60] on input "text" at bounding box center [1299, 57] width 115 height 27
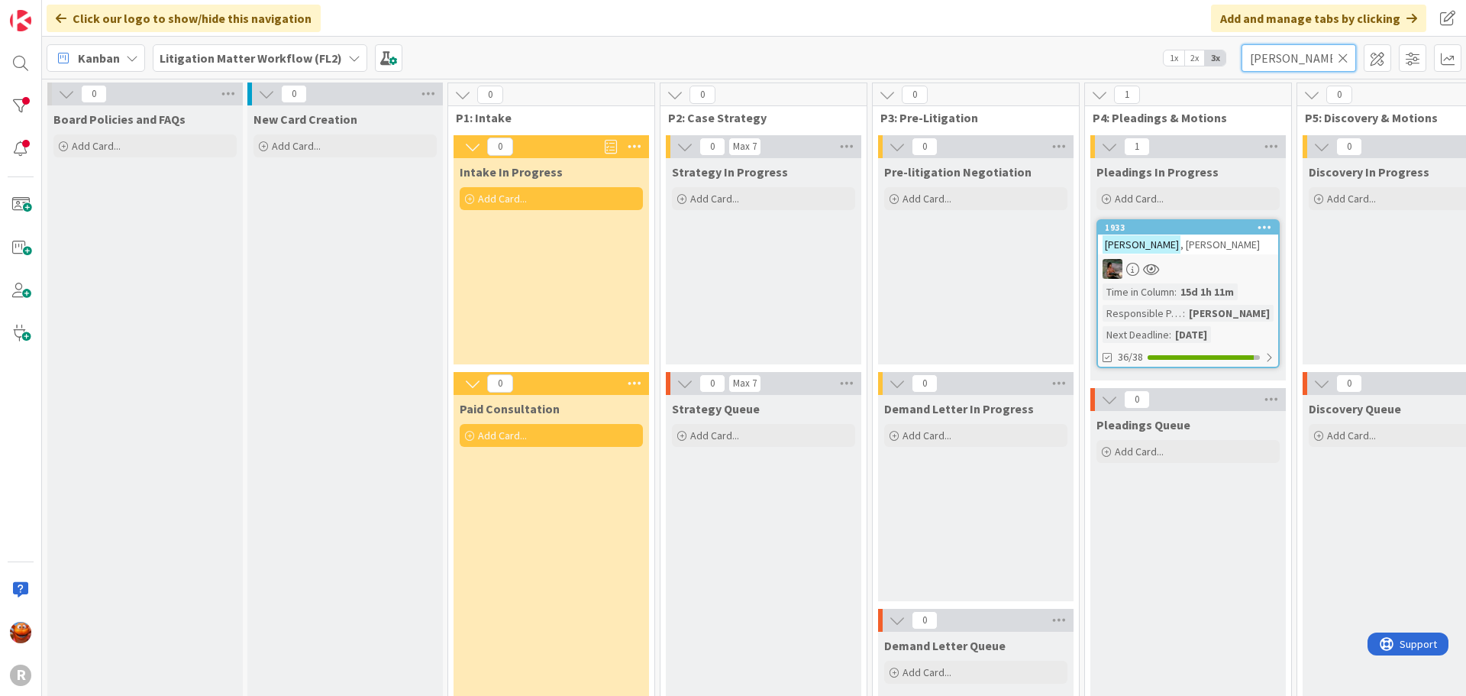
type input "[PERSON_NAME]"
click at [1194, 264] on div at bounding box center [1188, 269] width 180 height 20
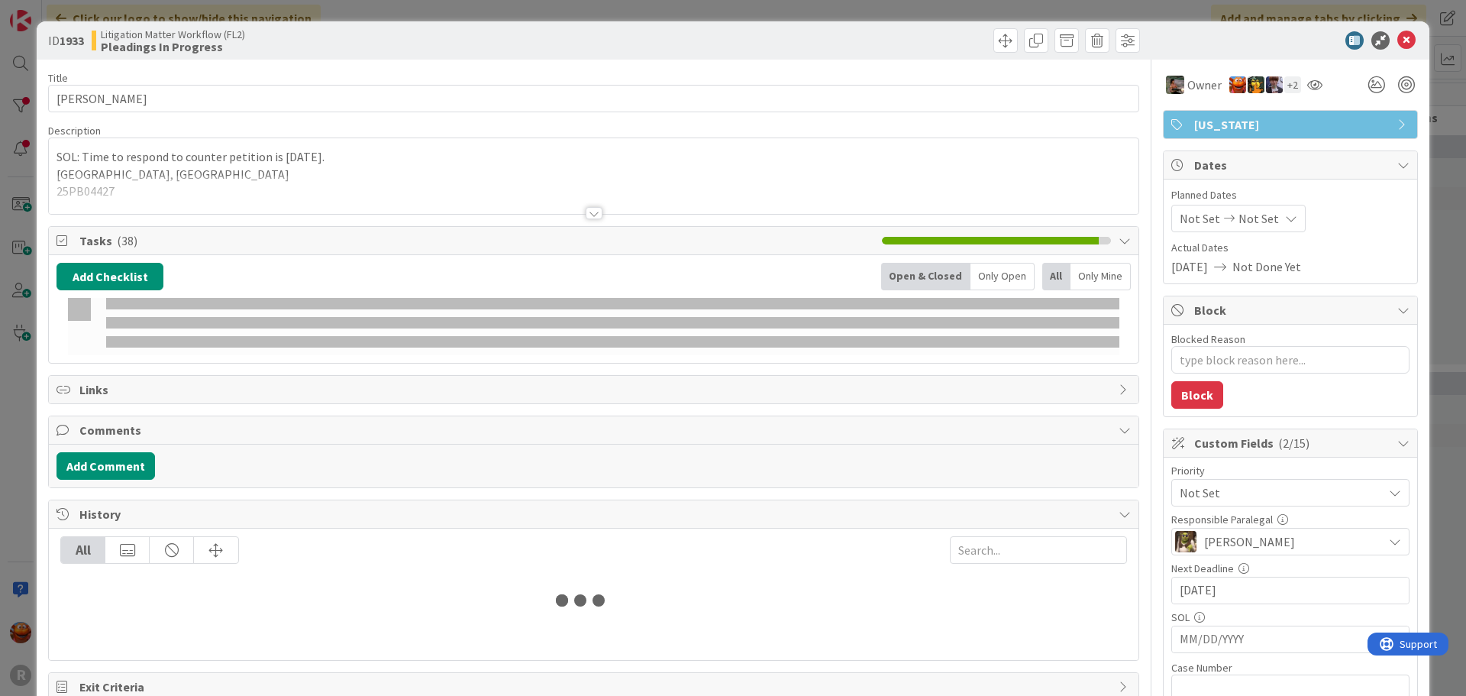
type textarea "x"
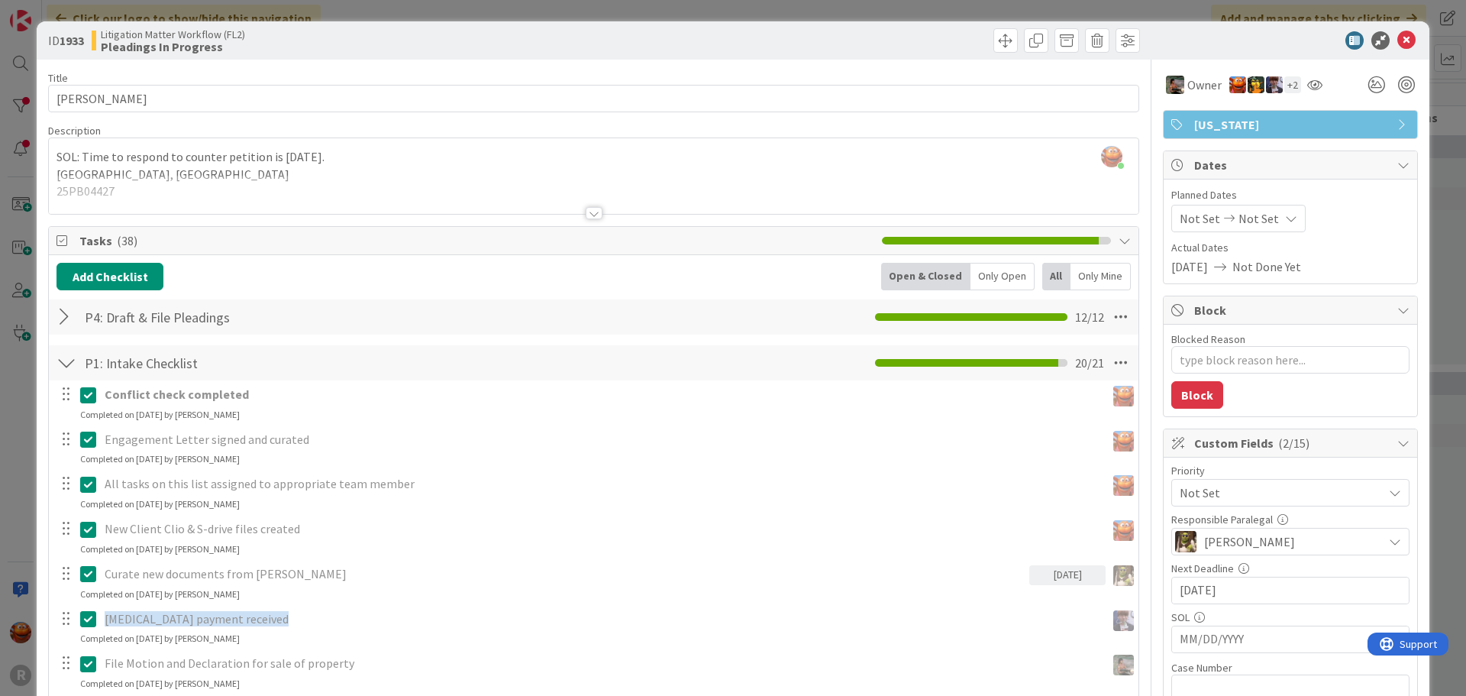
click at [128, 11] on div "ID 1933 Litigation Matter Workflow (FL2) Pleadings In Progress Title 16 / 128 […" at bounding box center [733, 348] width 1466 height 696
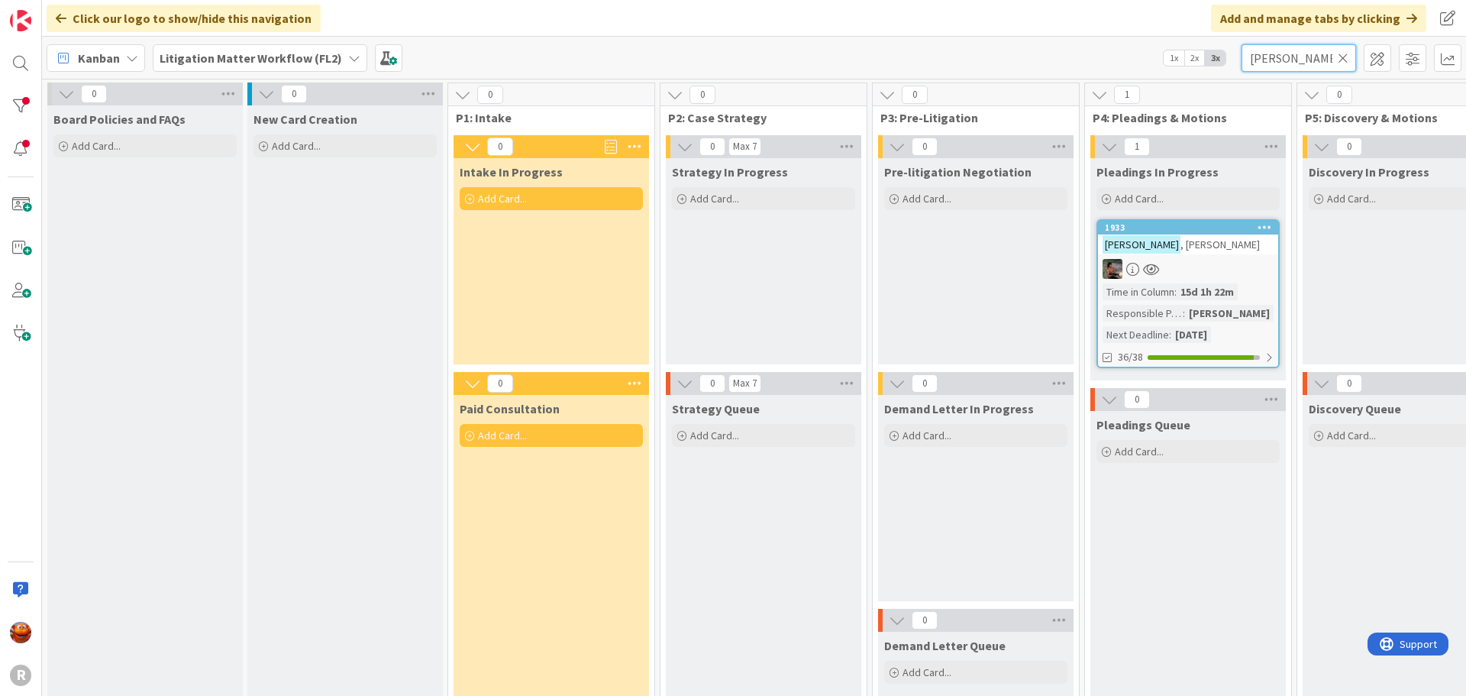
click at [1278, 57] on input "[PERSON_NAME]" at bounding box center [1299, 57] width 115 height 27
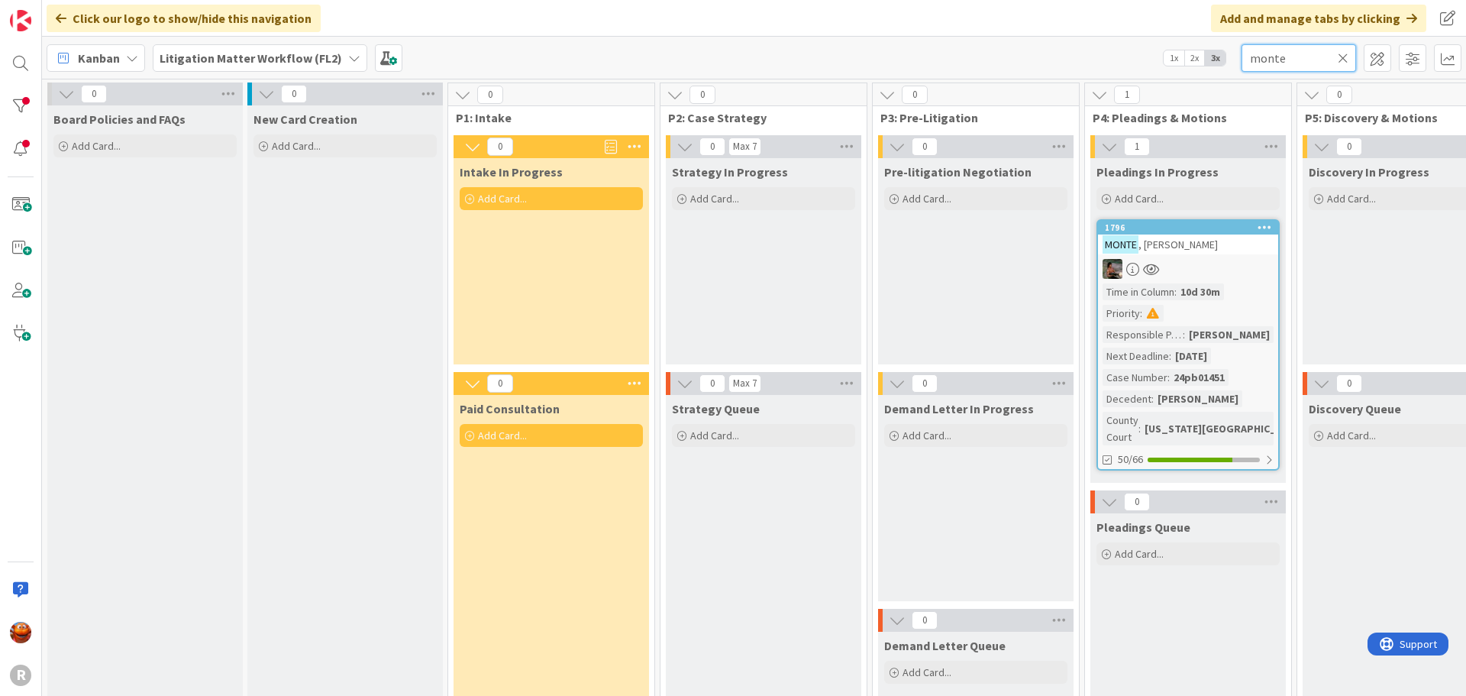
type input "monte"
click at [1195, 264] on div at bounding box center [1188, 269] width 180 height 20
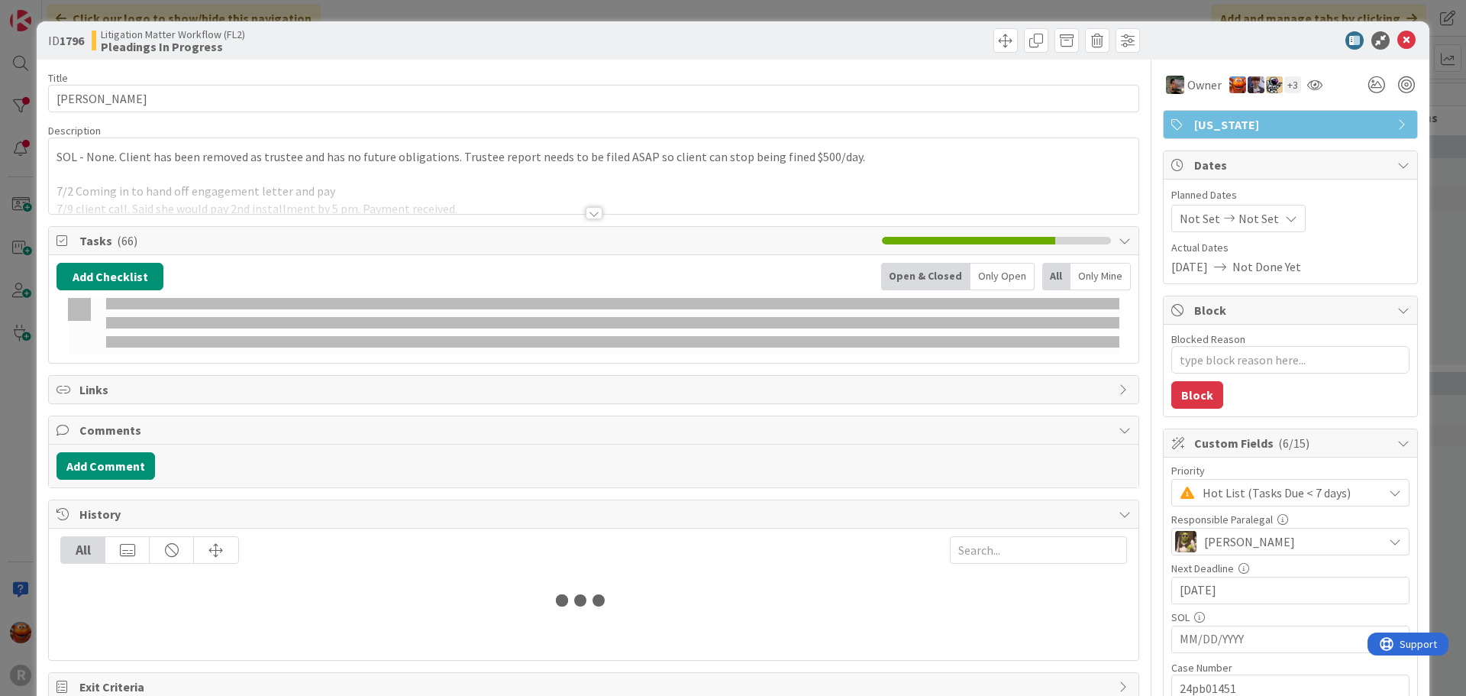
type textarea "x"
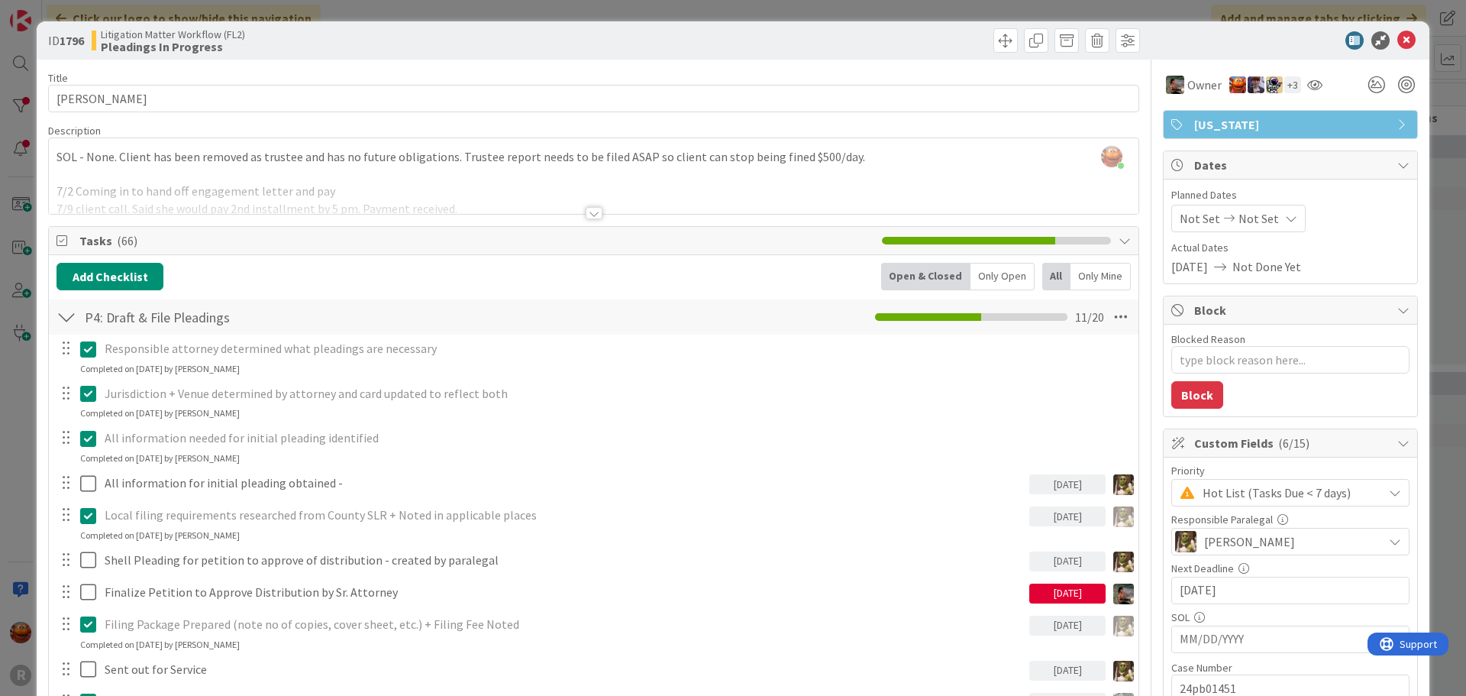
click at [29, 17] on div "ID 1796 Litigation Matter Workflow (FL2) Pleadings In Progress Title 12 / 128 […" at bounding box center [733, 348] width 1466 height 696
